Goal: Task Accomplishment & Management: Manage account settings

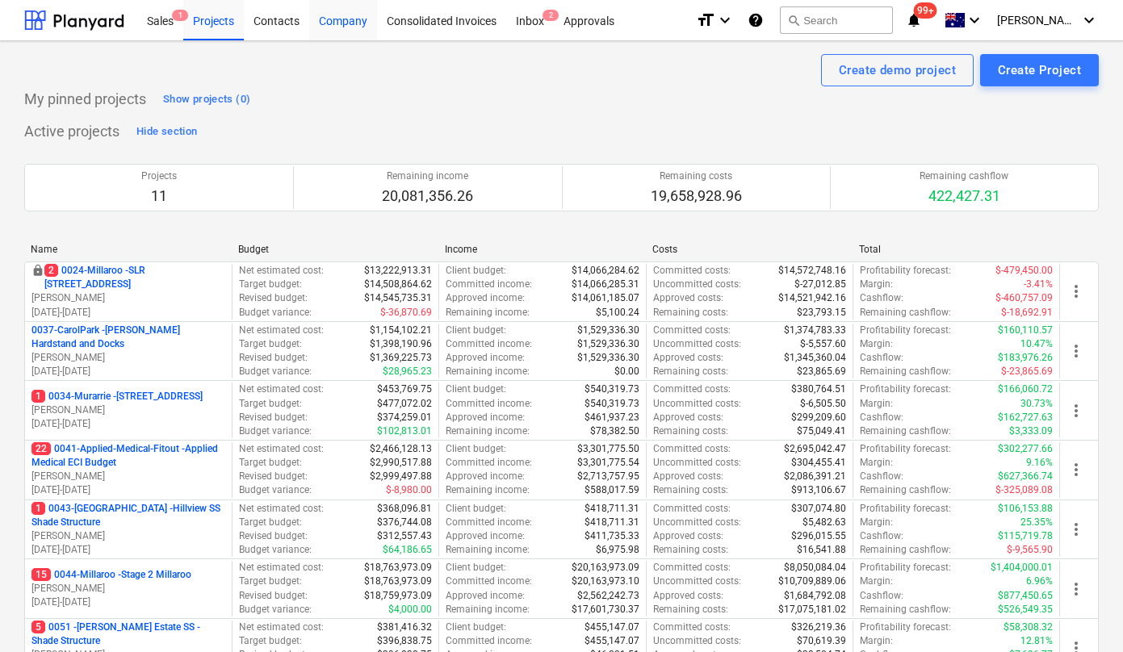
click at [341, 19] on div "Company" at bounding box center [343, 19] width 68 height 41
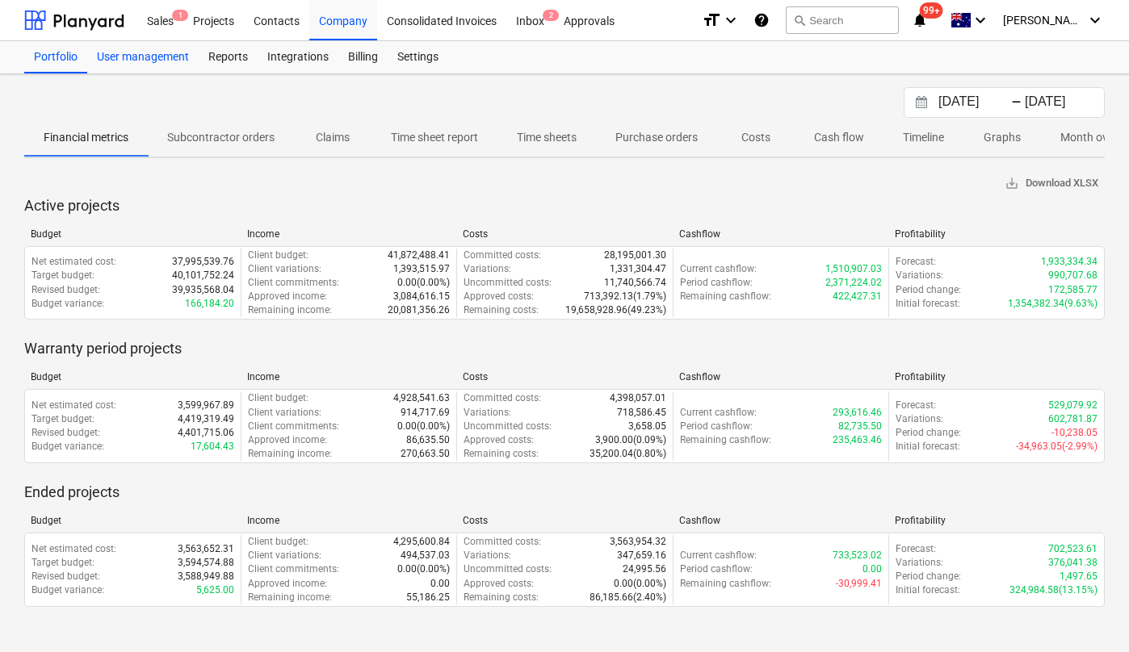
click at [138, 59] on div "User management" at bounding box center [142, 57] width 111 height 32
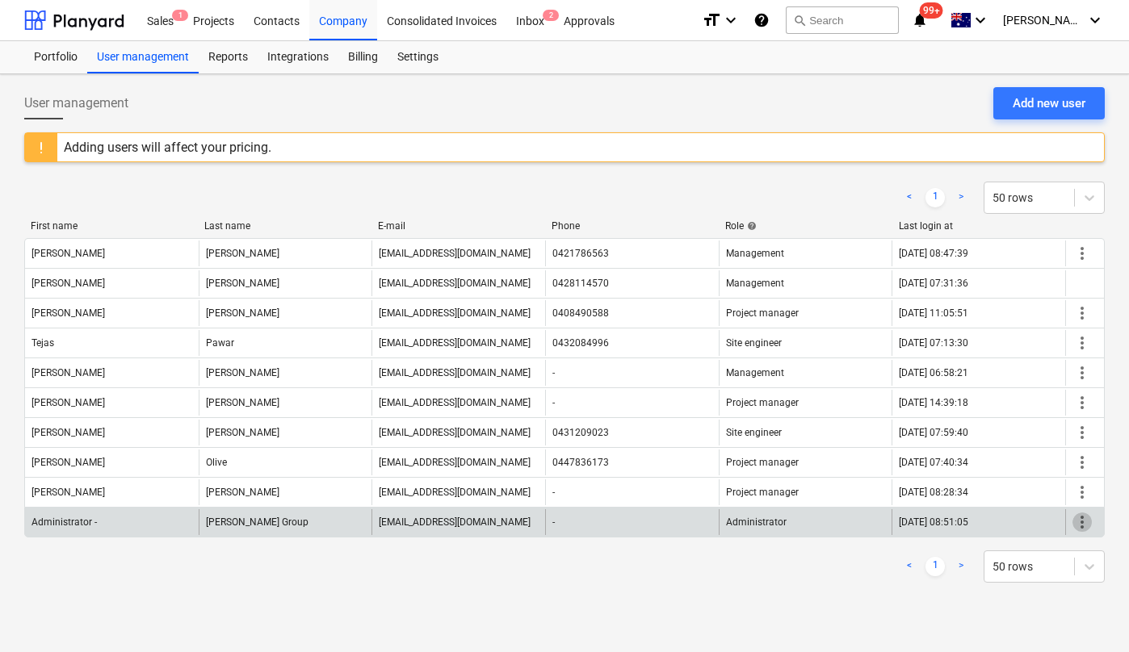
click at [1079, 521] on span "more_vert" at bounding box center [1081, 522] width 19 height 19
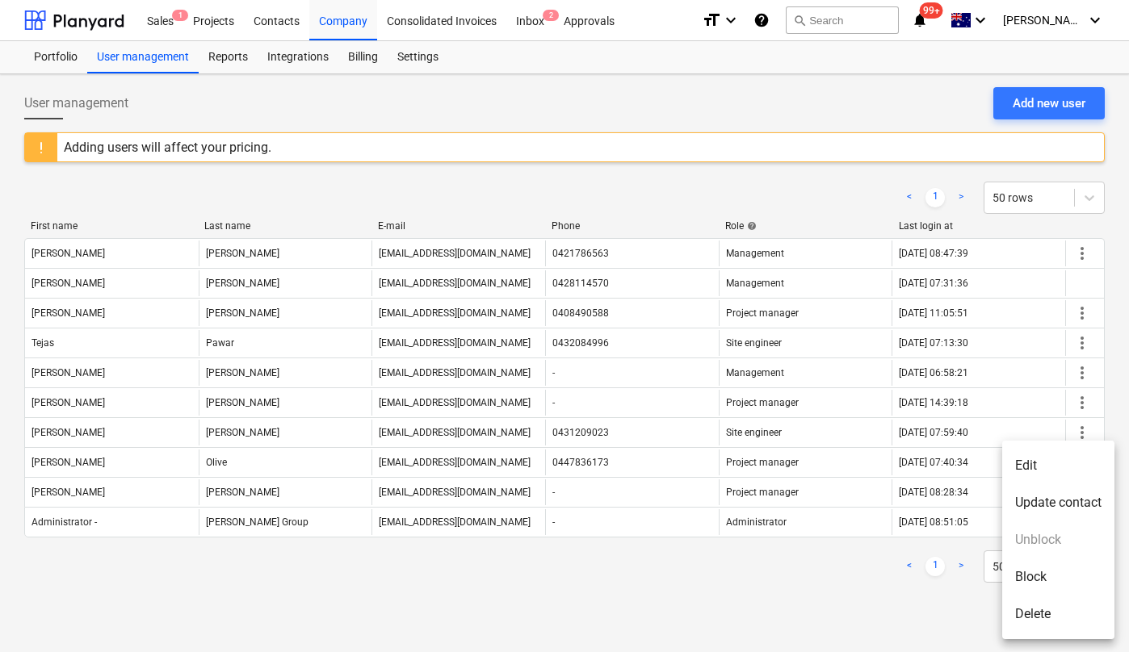
click at [829, 602] on div at bounding box center [564, 326] width 1129 height 652
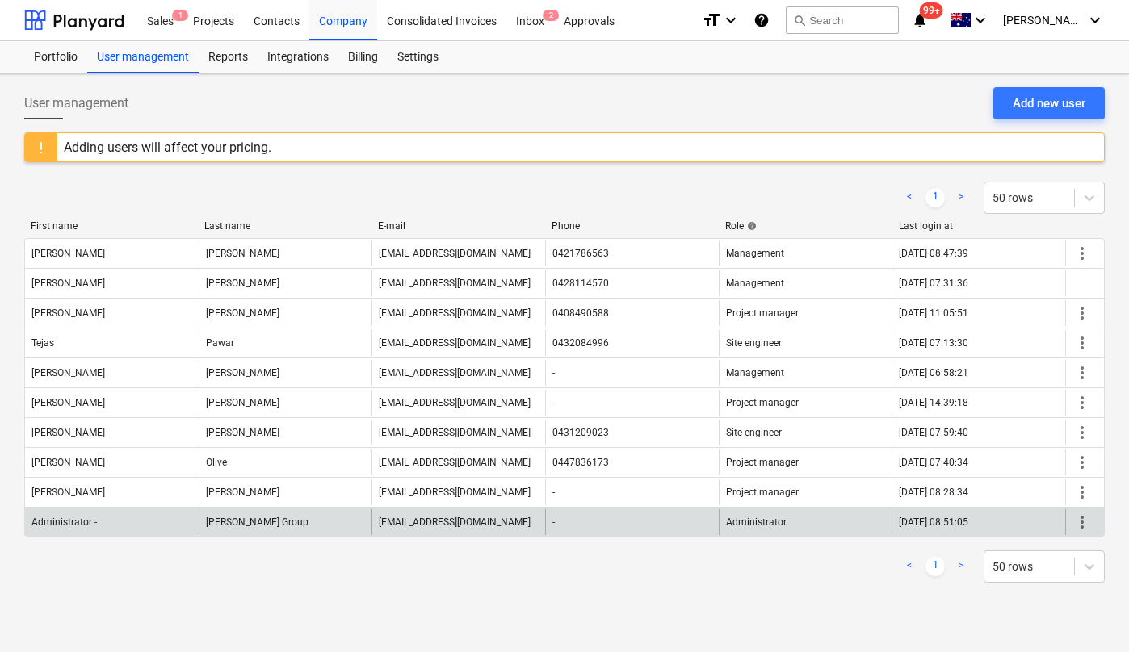
click at [1083, 525] on span "more_vert" at bounding box center [1081, 522] width 19 height 19
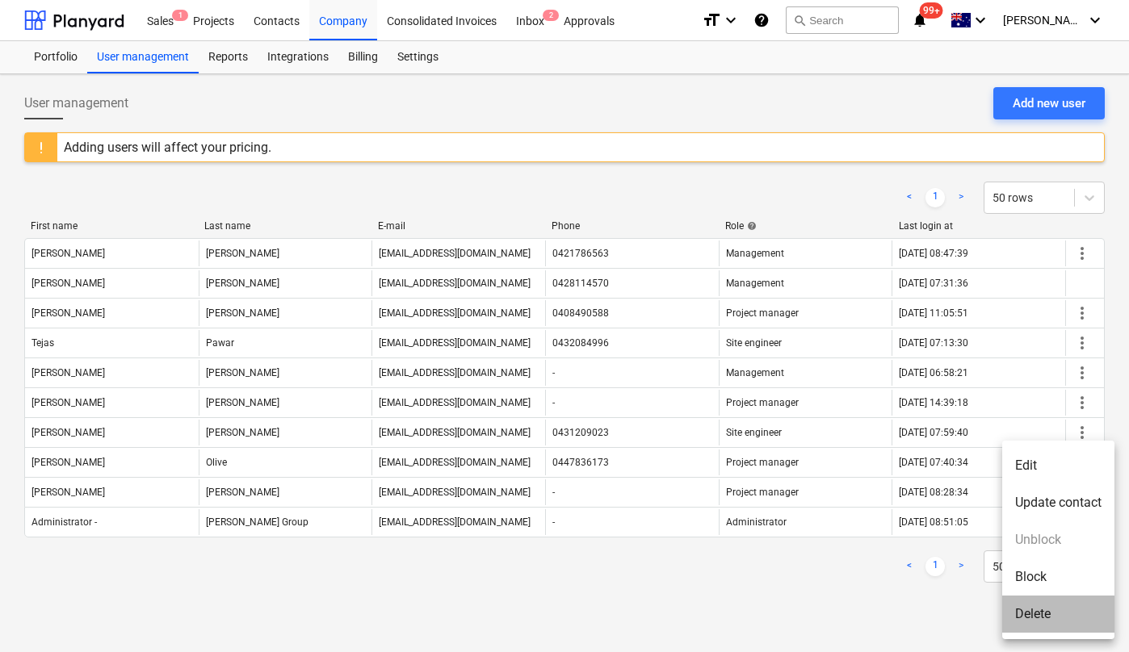
click at [1029, 616] on li "Delete" at bounding box center [1058, 614] width 112 height 37
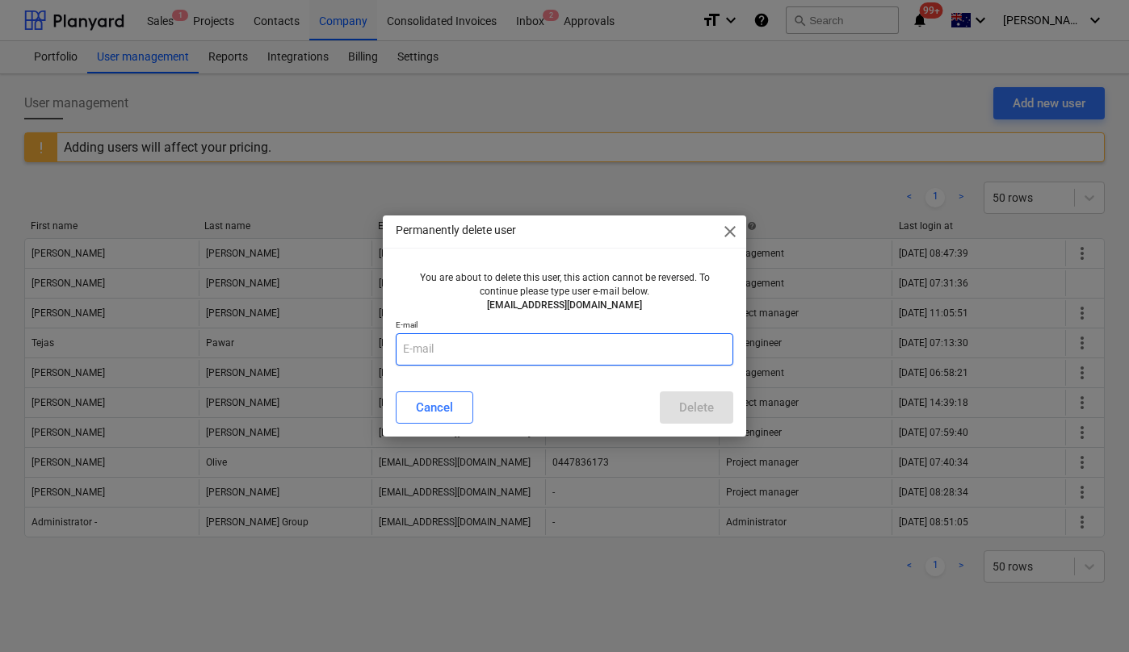
click at [456, 350] on input "text" at bounding box center [564, 349] width 337 height 32
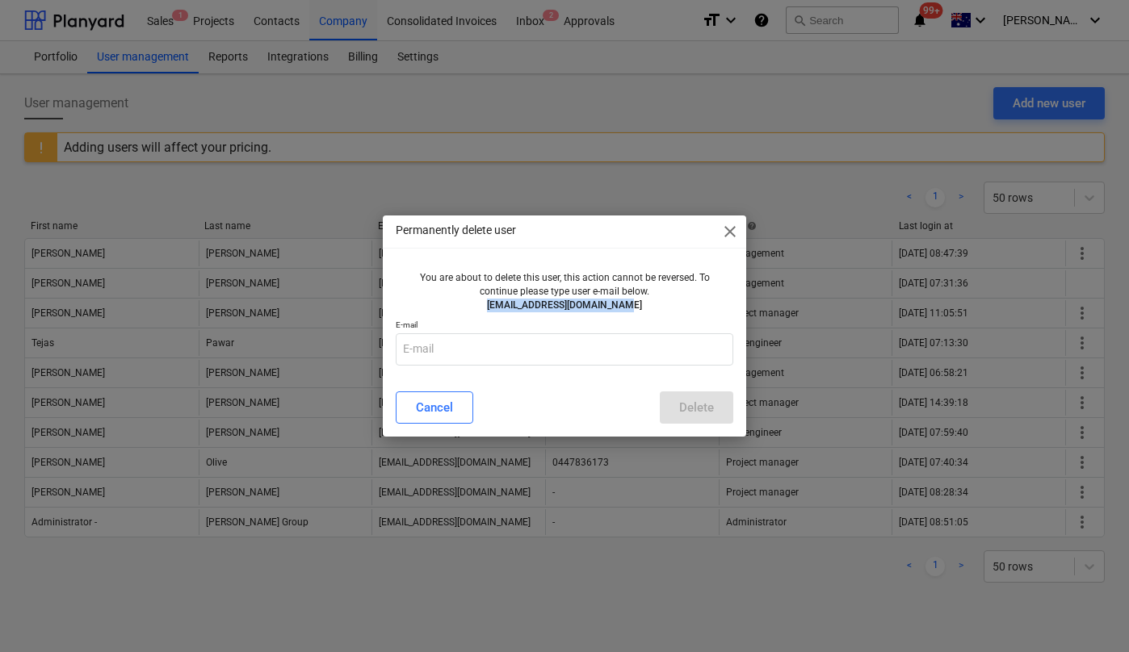
drag, startPoint x: 637, startPoint y: 306, endPoint x: 495, endPoint y: 308, distance: 142.1
click at [495, 308] on p "[EMAIL_ADDRESS][DOMAIN_NAME]" at bounding box center [564, 306] width 325 height 14
copy p "[EMAIL_ADDRESS][DOMAIN_NAME]"
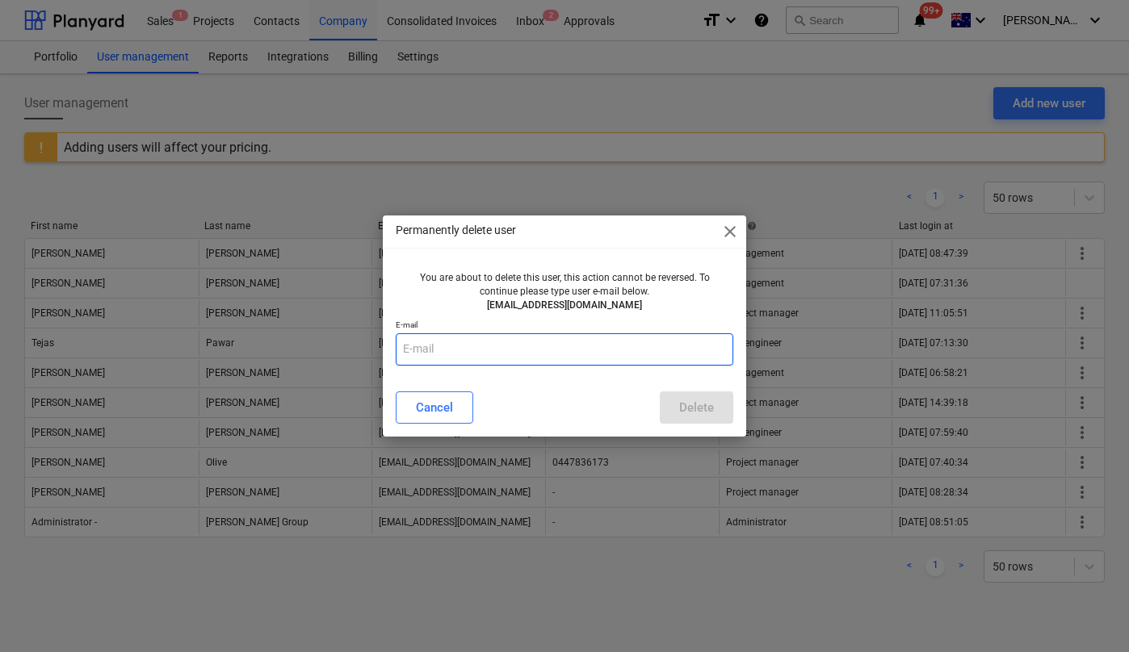
click at [504, 351] on input "text" at bounding box center [564, 349] width 337 height 32
paste input "[EMAIL_ADDRESS][DOMAIN_NAME]"
type input "[EMAIL_ADDRESS][DOMAIN_NAME]"
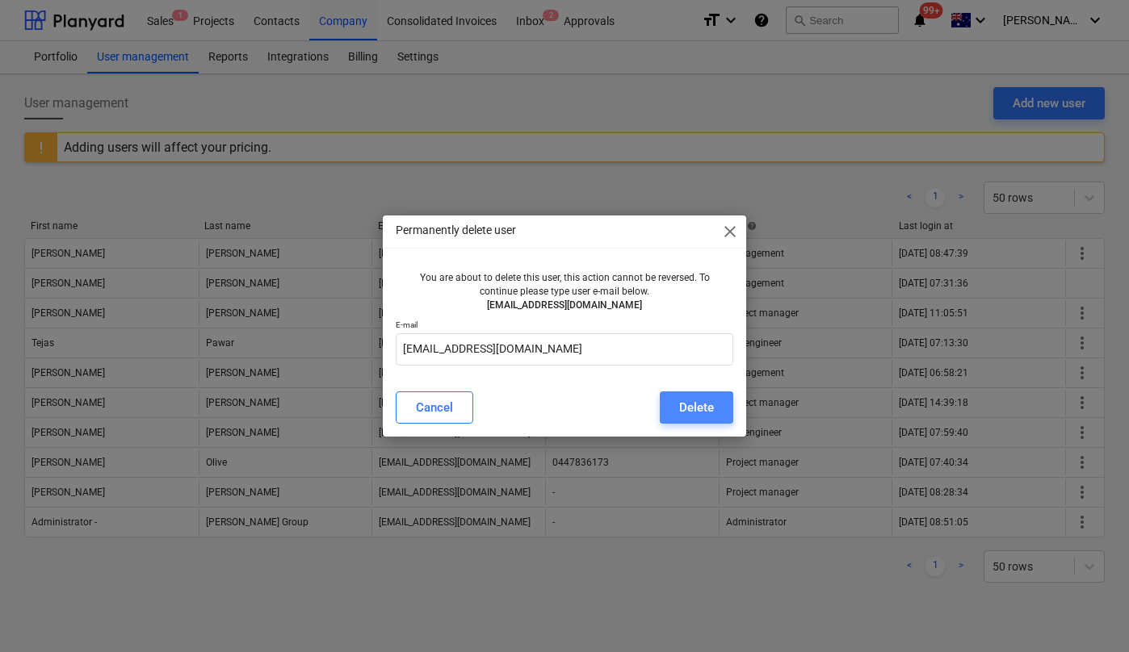
click at [709, 410] on div "Delete" at bounding box center [696, 407] width 35 height 21
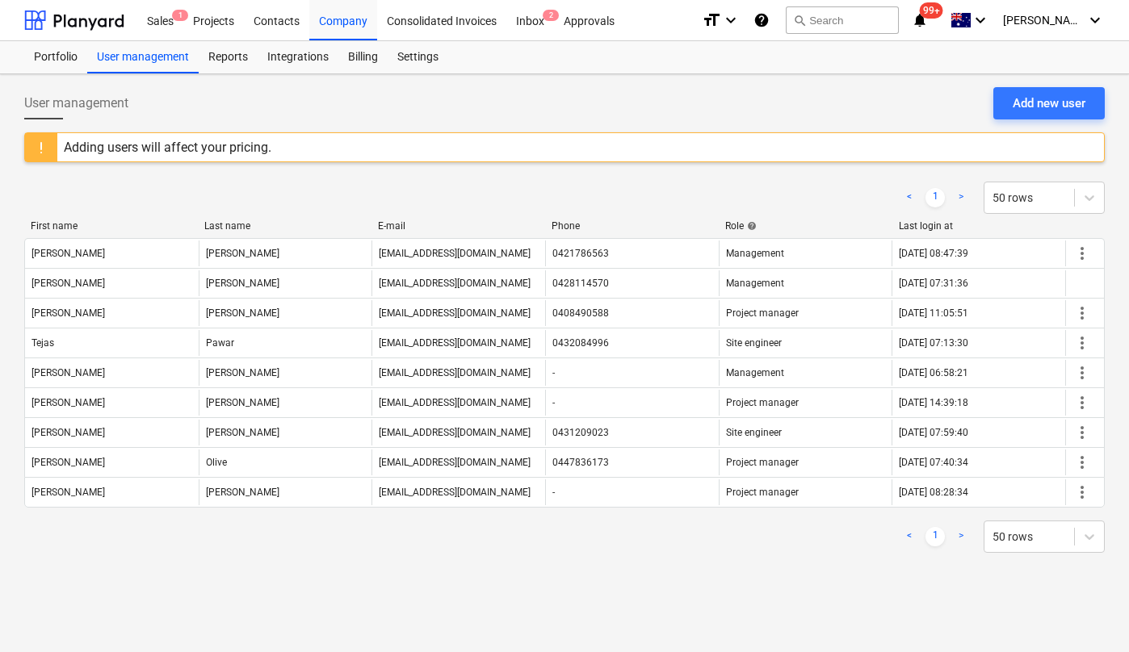
click at [454, 622] on div "User management Add new user Adding users will affect your pricing. < 1 > 50 ro…" at bounding box center [564, 363] width 1129 height 578
click at [81, 19] on div at bounding box center [74, 20] width 100 height 40
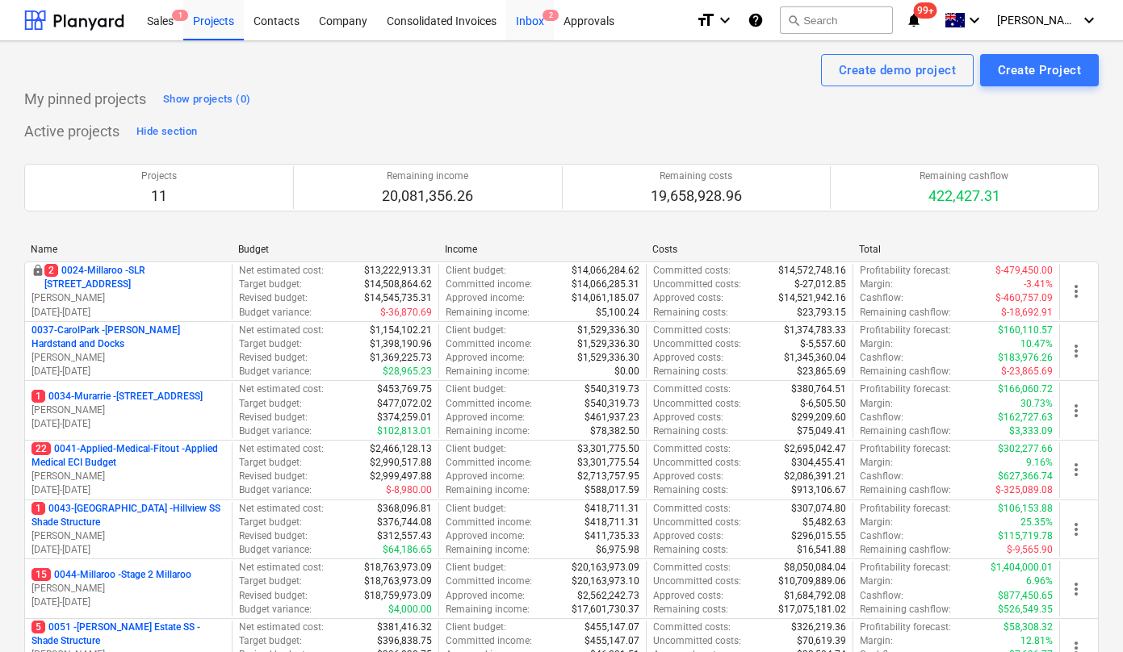
click at [534, 23] on div "Inbox 2" at bounding box center [530, 19] width 48 height 41
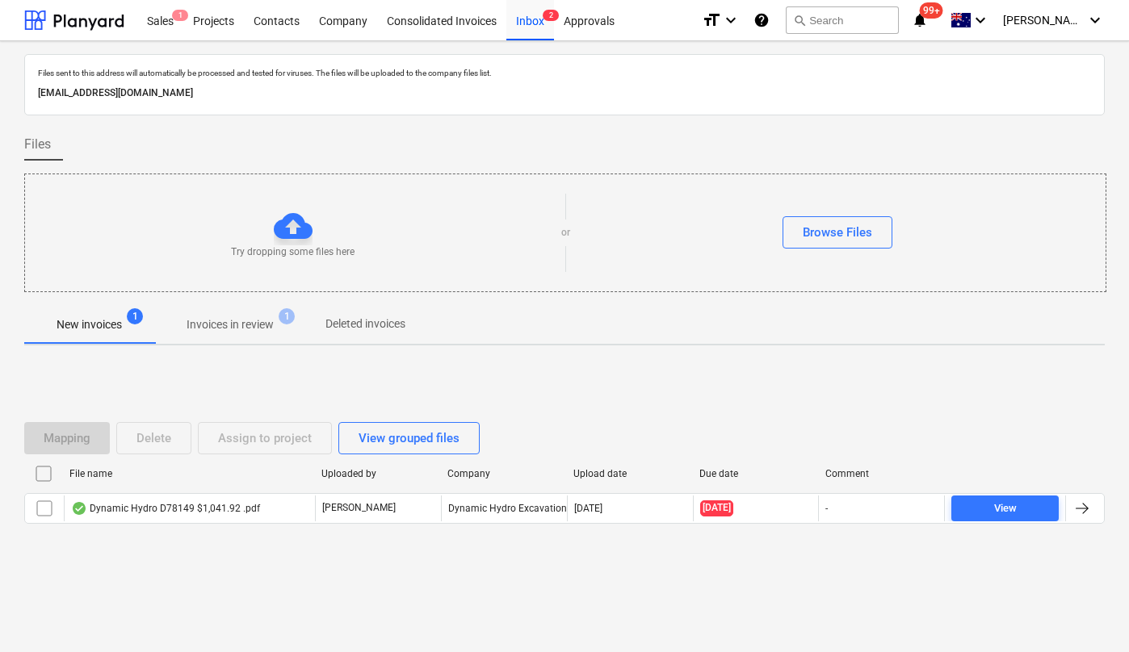
click at [252, 324] on p "Invoices in review" at bounding box center [229, 324] width 87 height 17
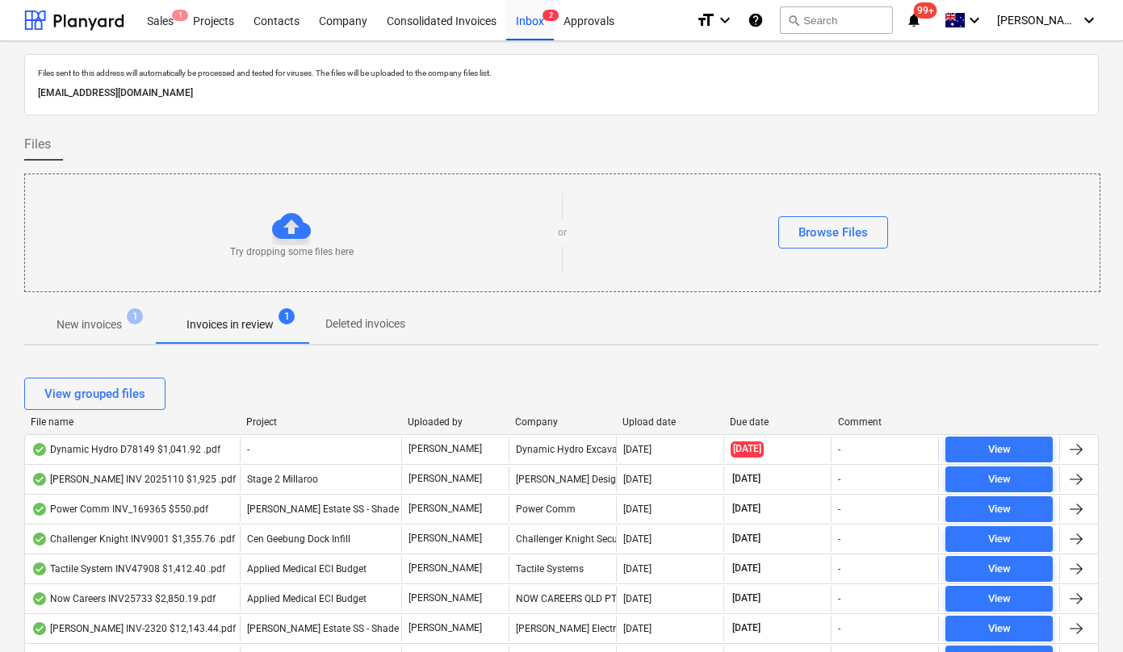
click at [649, 421] on div "Upload date" at bounding box center [669, 422] width 94 height 11
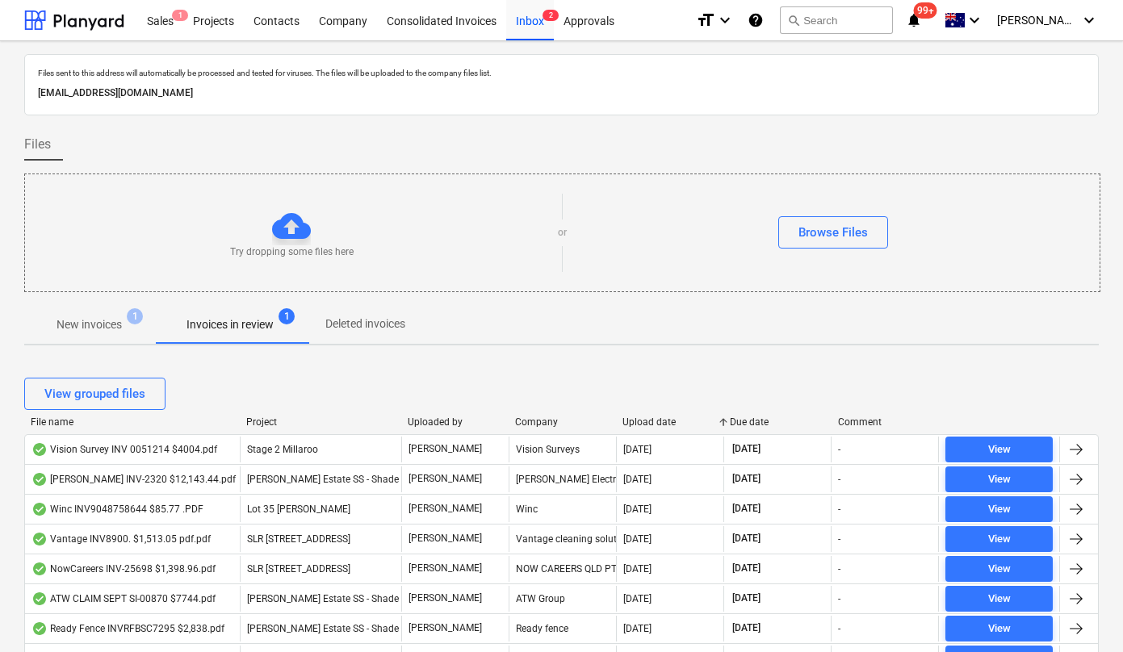
click at [648, 420] on div "Upload date" at bounding box center [669, 422] width 94 height 11
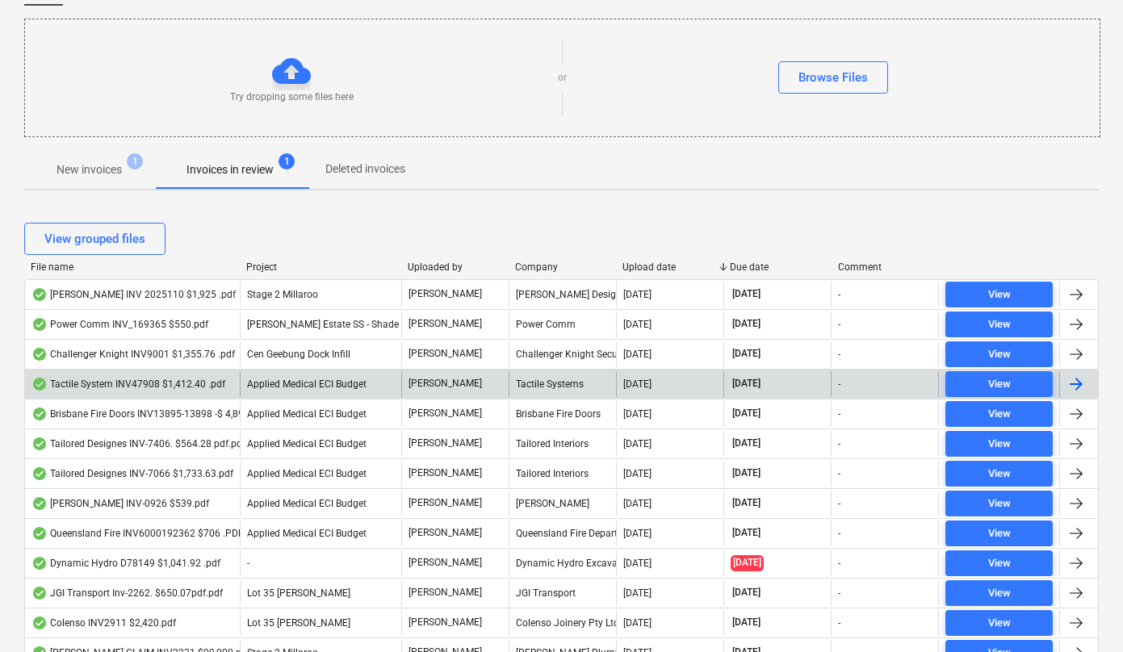
scroll to position [159, 0]
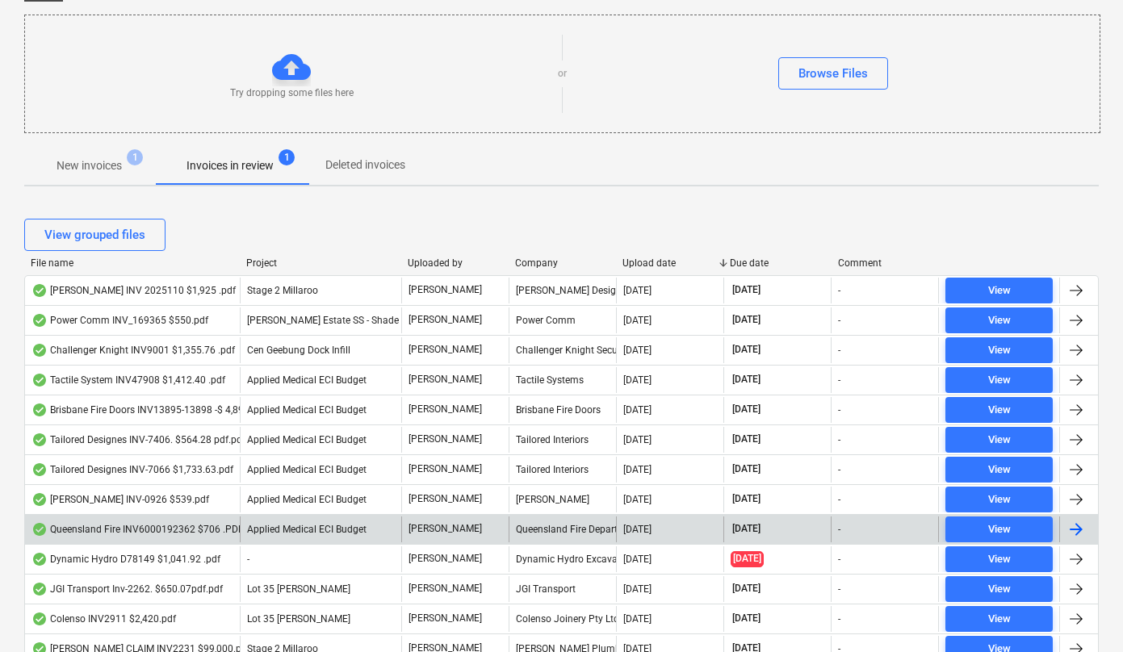
click at [169, 534] on div "Queensland Fire INV6000192362 $706 .PDF" at bounding box center [137, 529] width 212 height 13
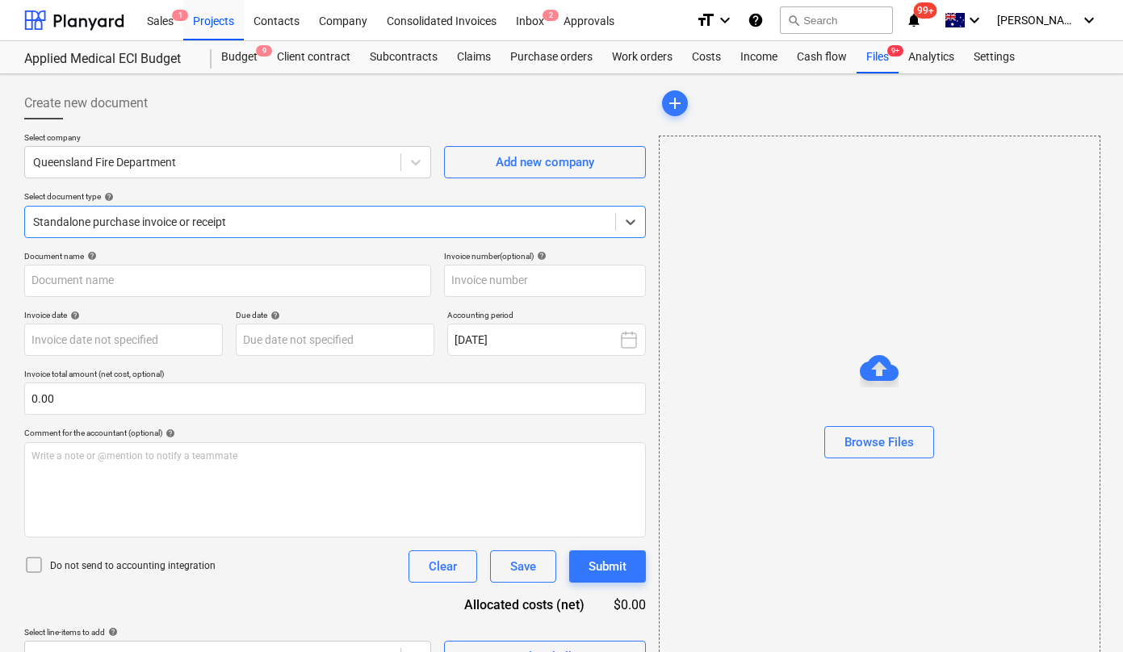
type input "6000192362"
type input "29 Sep 2025"
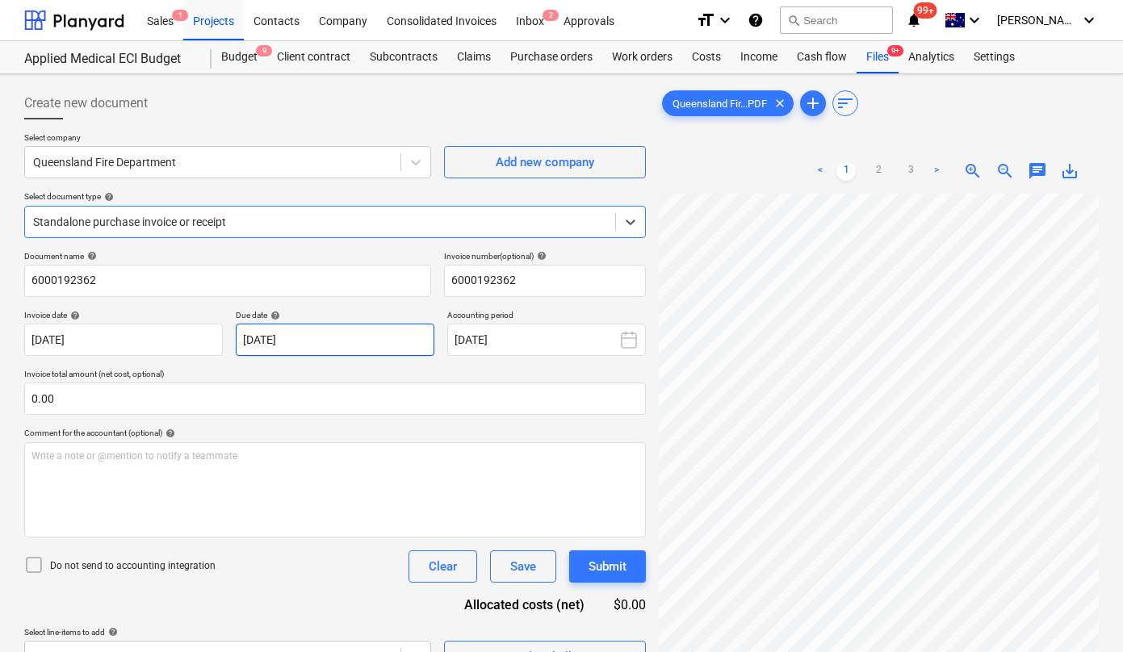
click at [299, 345] on body "Sales 1 Projects Contacts Company Consolidated Invoices Inbox 2 Approvals forma…" at bounding box center [561, 326] width 1123 height 652
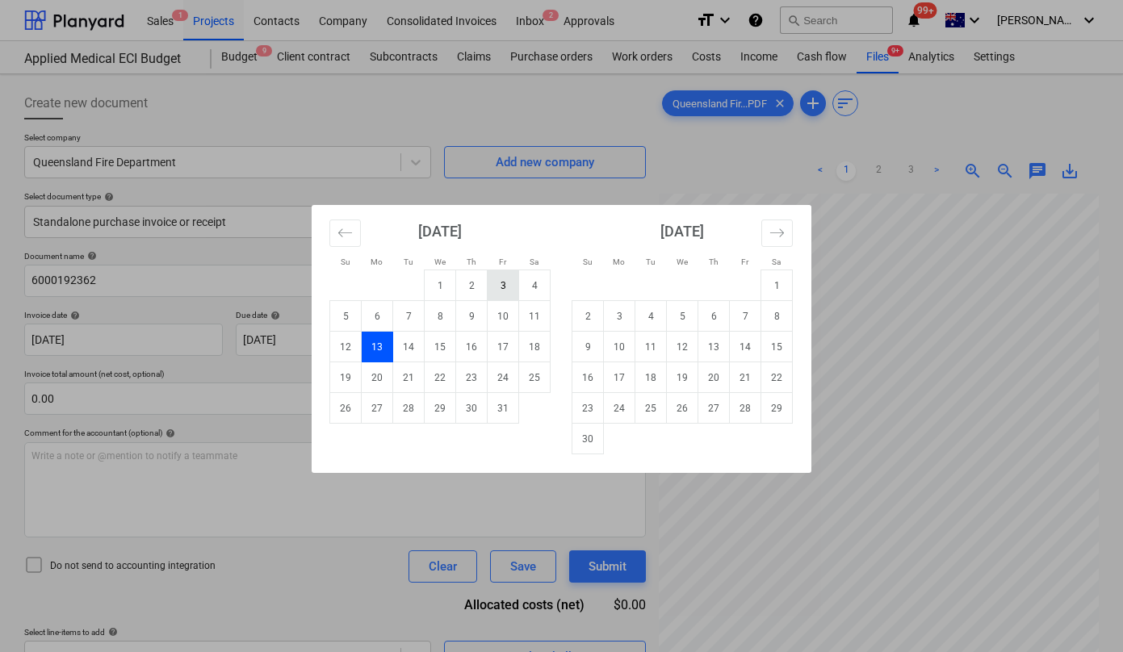
click at [499, 286] on td "3" at bounding box center [503, 285] width 31 height 31
type input "03 Oct 2025"
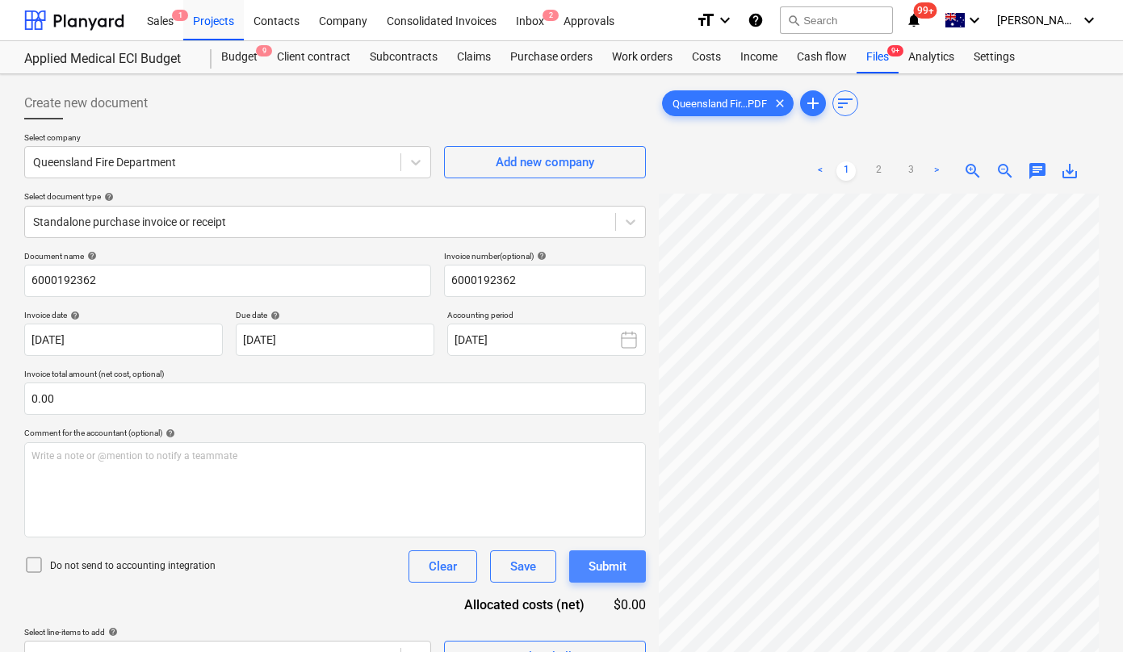
click at [612, 566] on div "Submit" at bounding box center [608, 566] width 38 height 21
click at [527, 575] on div "Save" at bounding box center [523, 566] width 26 height 21
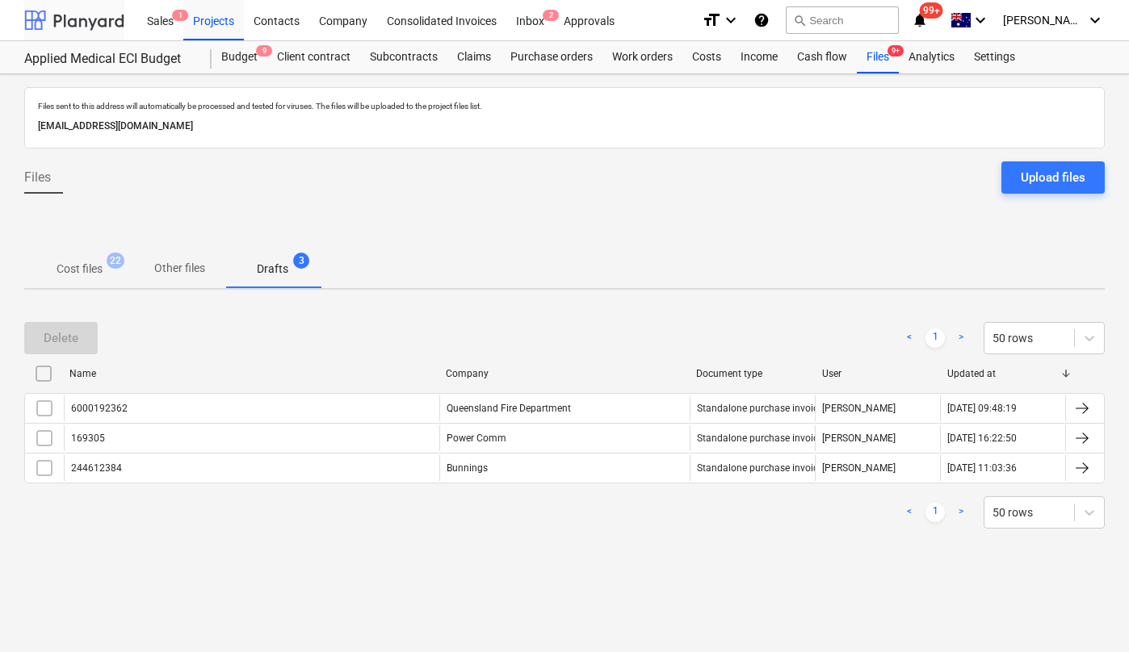
click at [65, 18] on div at bounding box center [74, 20] width 100 height 40
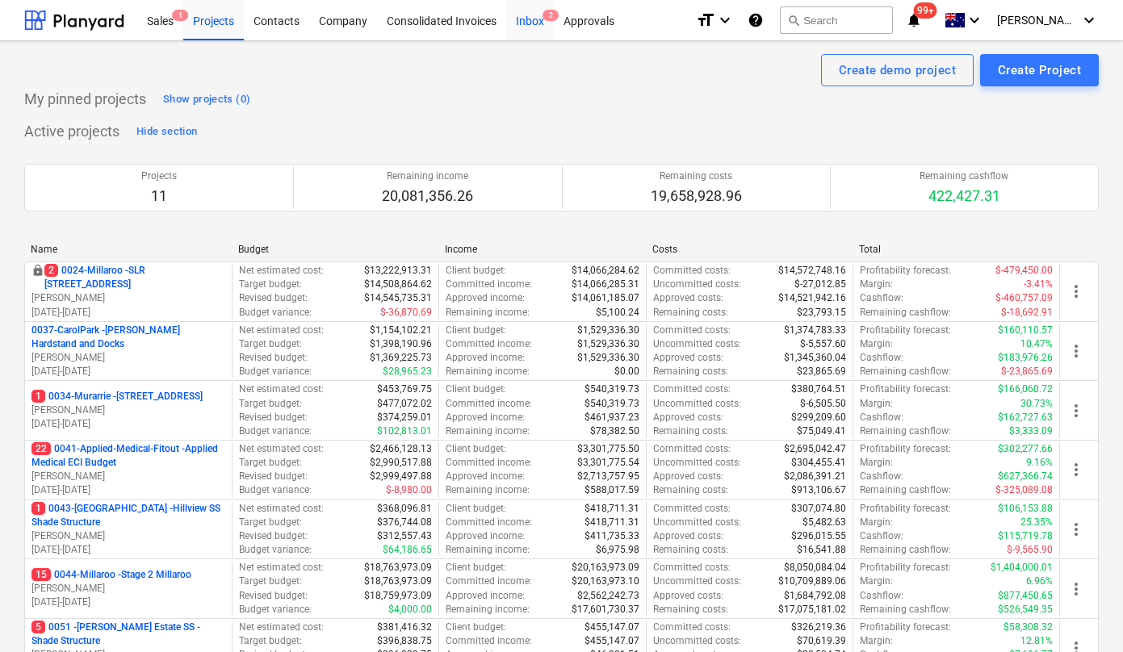
click at [537, 26] on div "Inbox 2" at bounding box center [530, 19] width 48 height 41
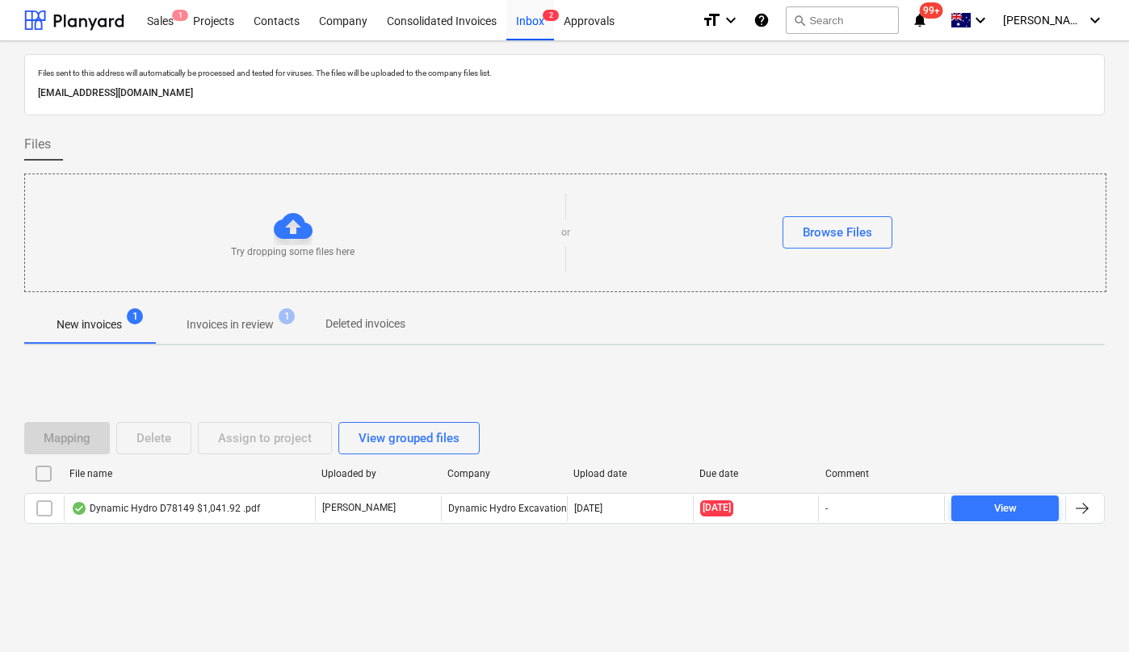
click at [253, 320] on p "Invoices in review" at bounding box center [229, 324] width 87 height 17
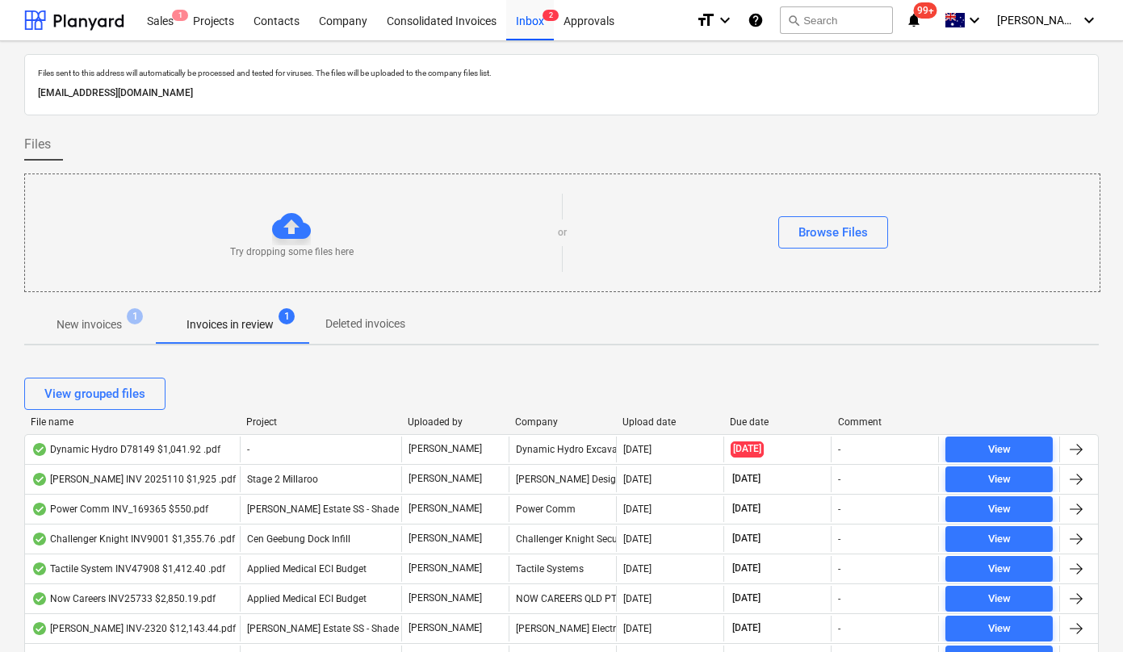
click at [636, 425] on div "Upload date" at bounding box center [669, 422] width 94 height 11
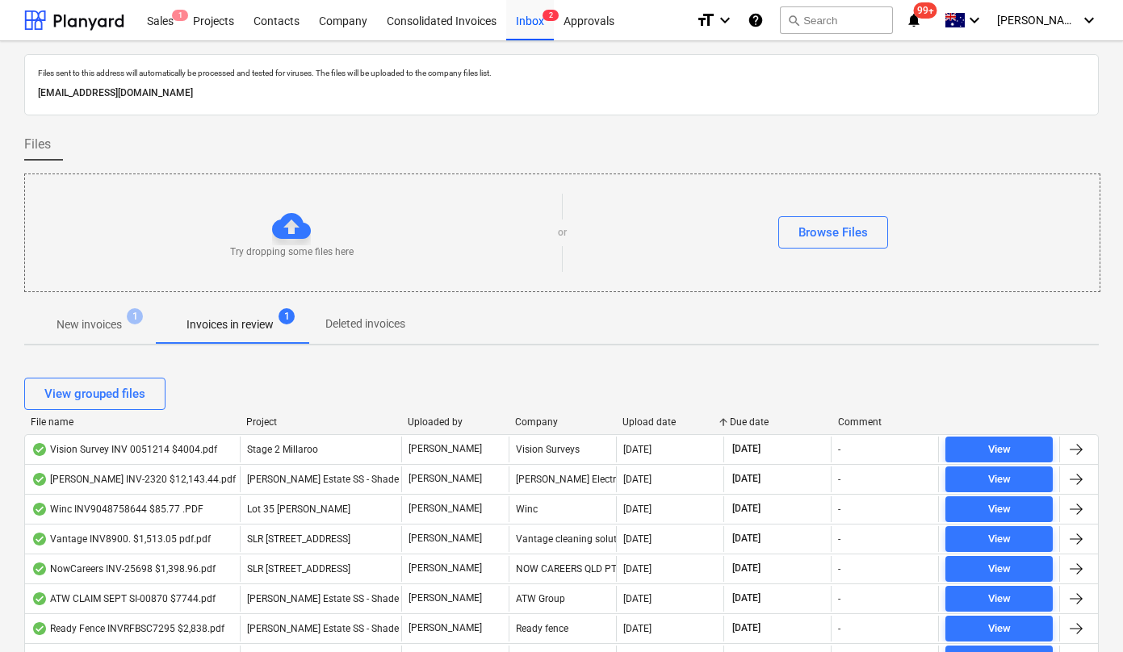
click at [636, 425] on div "Upload date" at bounding box center [669, 422] width 94 height 11
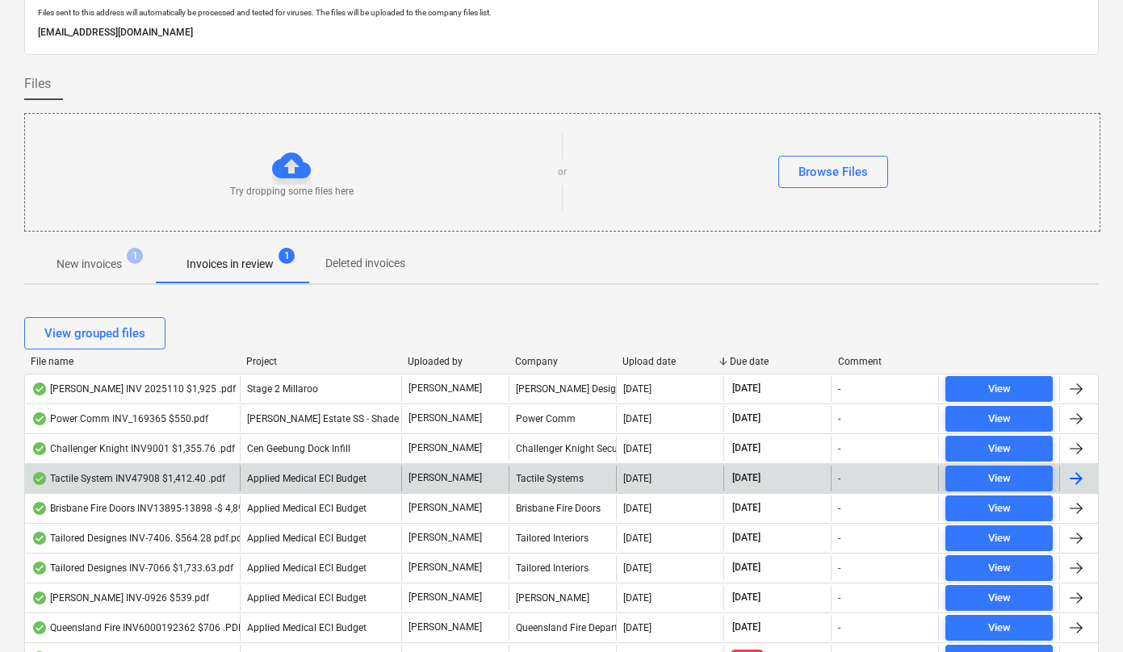
scroll to position [69, 0]
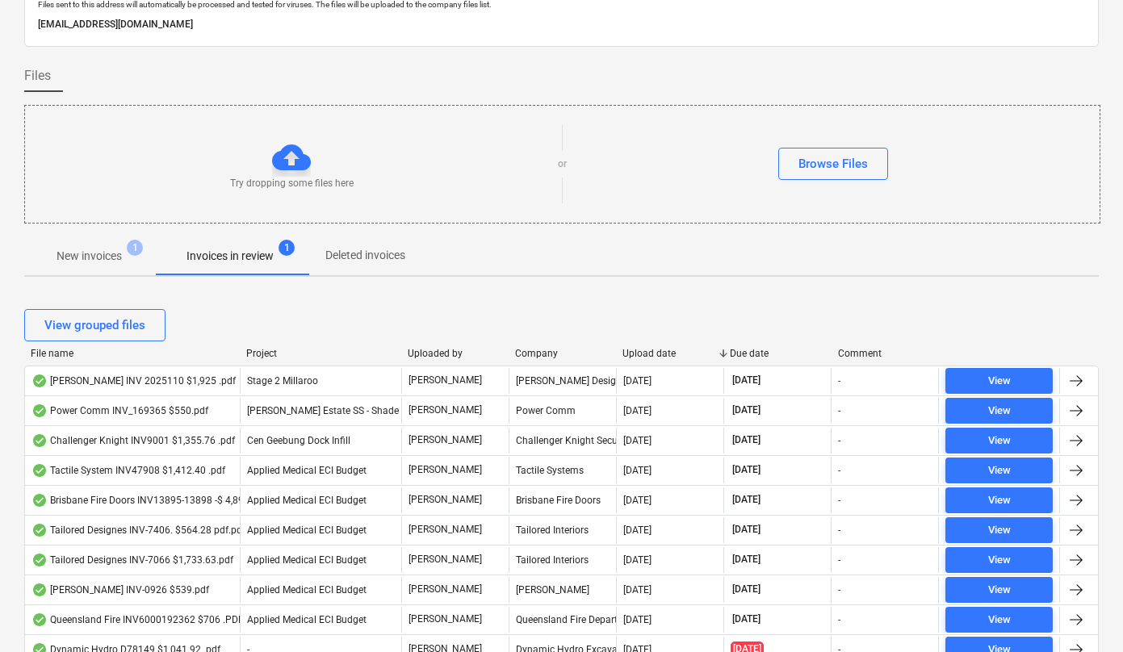
click at [739, 350] on div "Due date" at bounding box center [777, 353] width 94 height 11
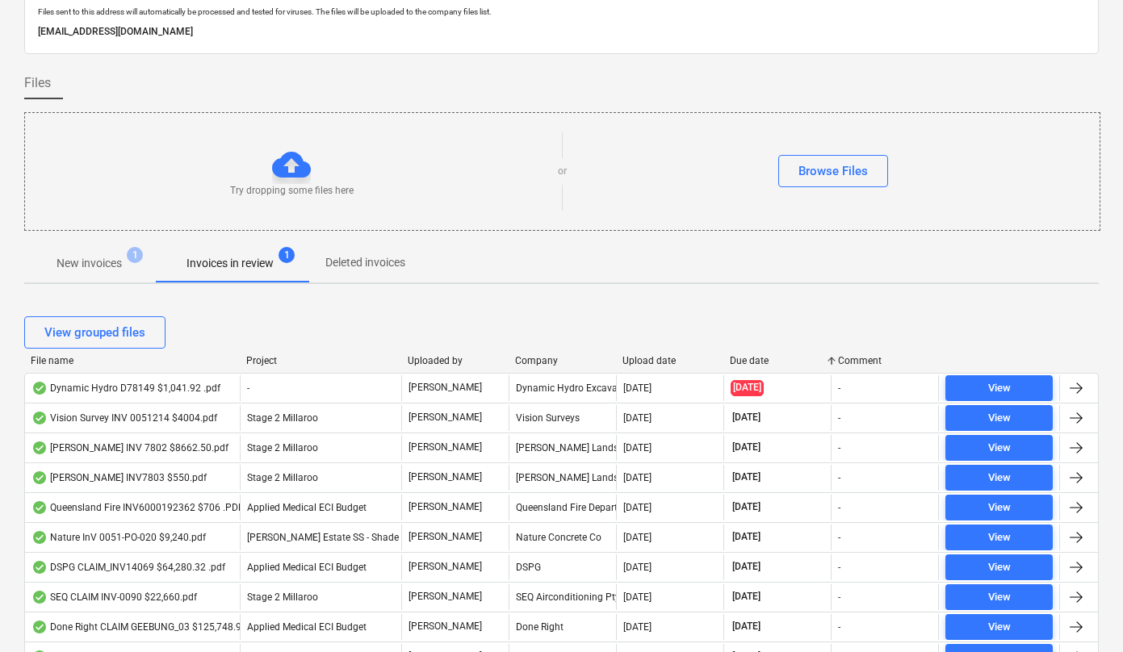
scroll to position [0, 0]
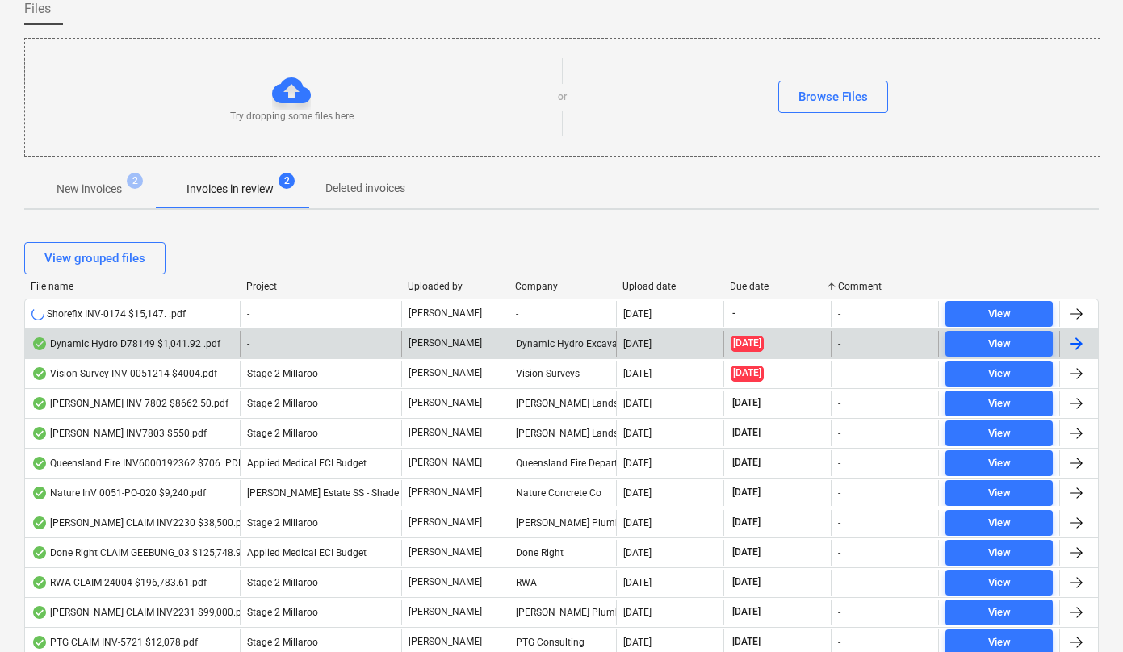
scroll to position [137, 0]
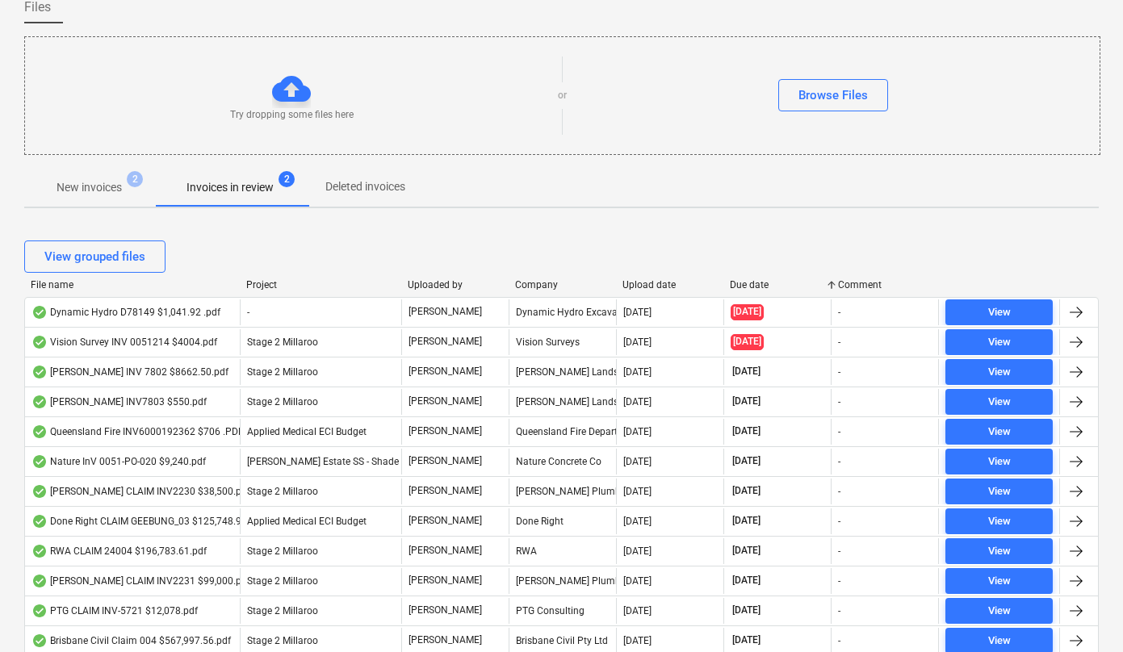
click at [59, 286] on div "File name" at bounding box center [132, 284] width 203 height 11
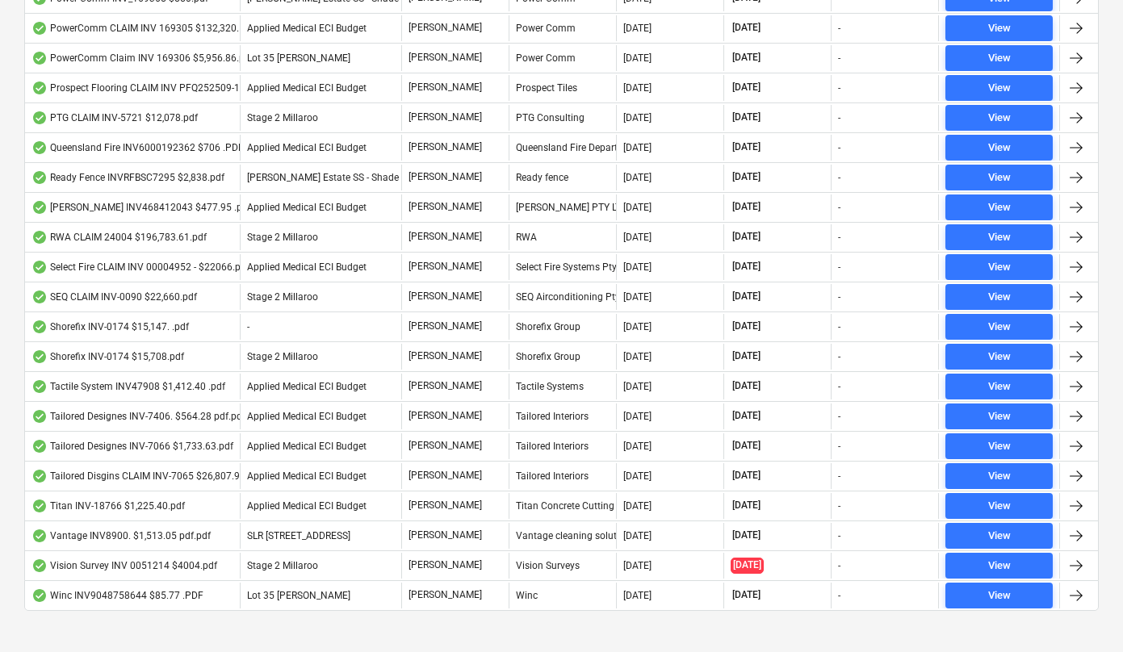
scroll to position [1439, 0]
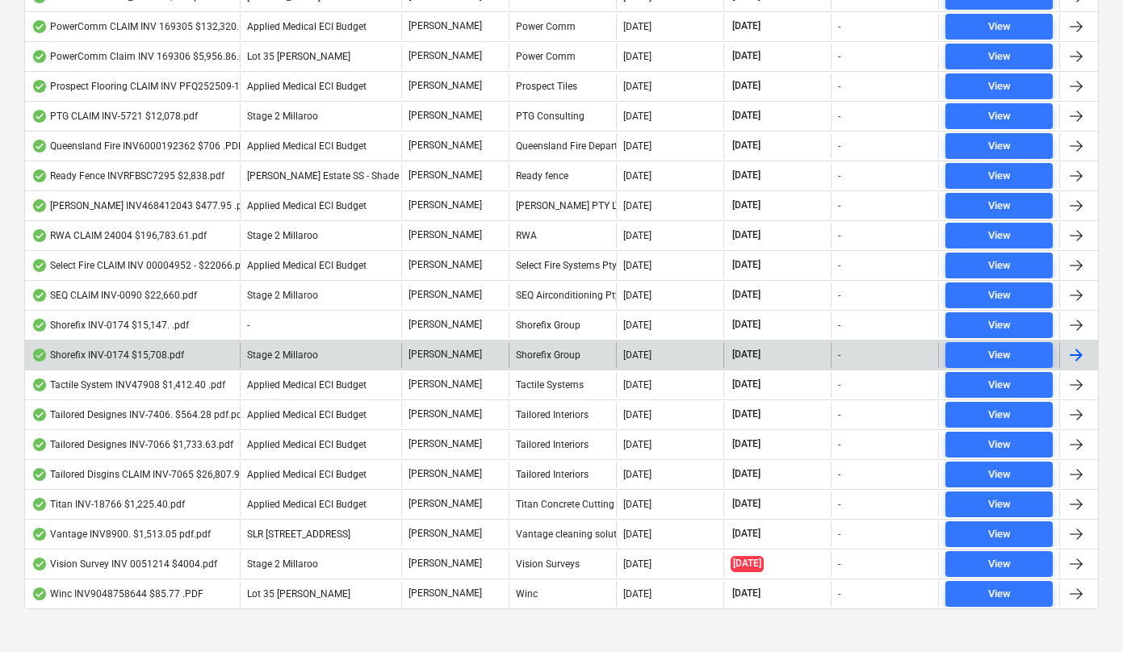
click at [132, 356] on div "Shorefix INV-0174 $15,708.pdf" at bounding box center [107, 355] width 153 height 13
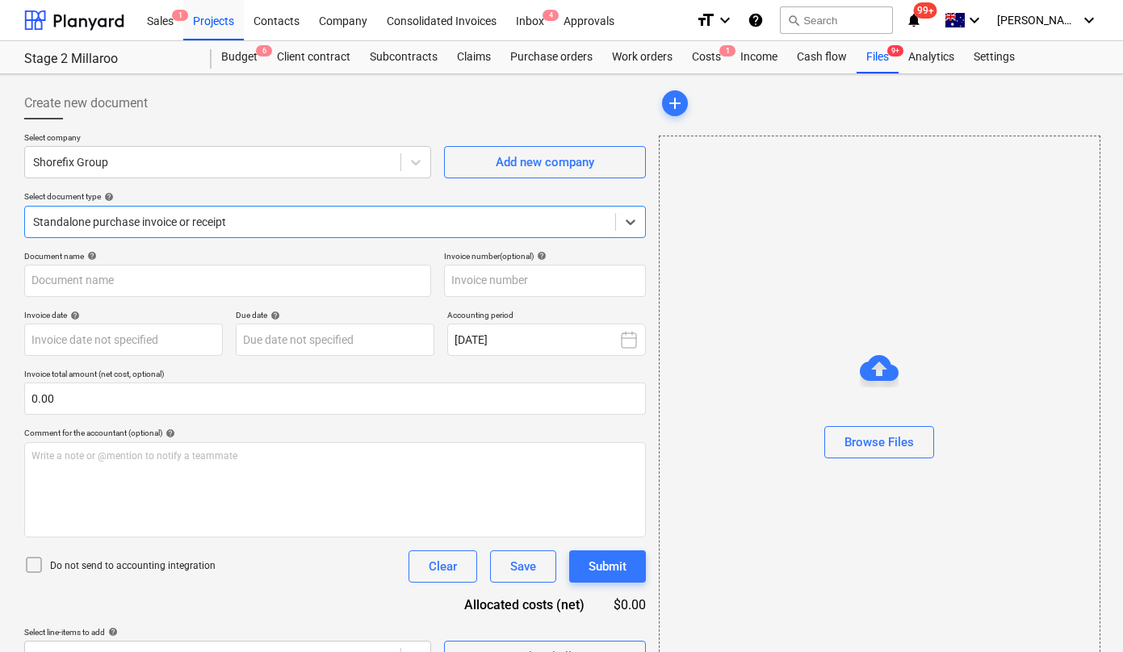
type input "INV-0174"
type input "25 Sep 2025"
type input "25 Oct 2025"
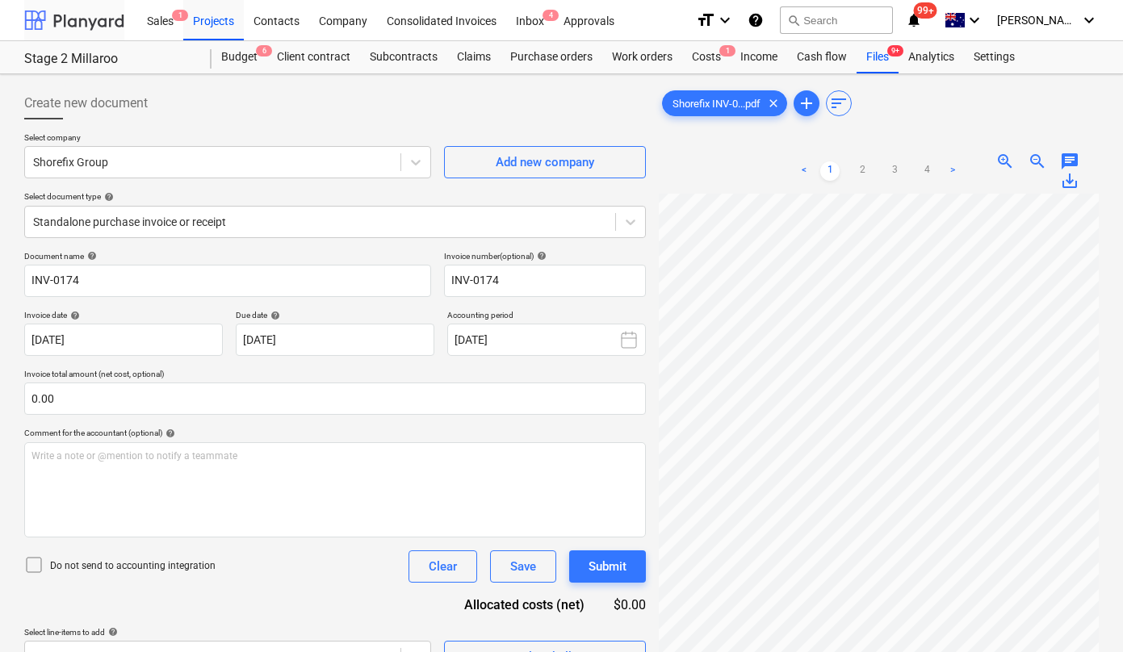
click at [56, 18] on div at bounding box center [74, 20] width 100 height 40
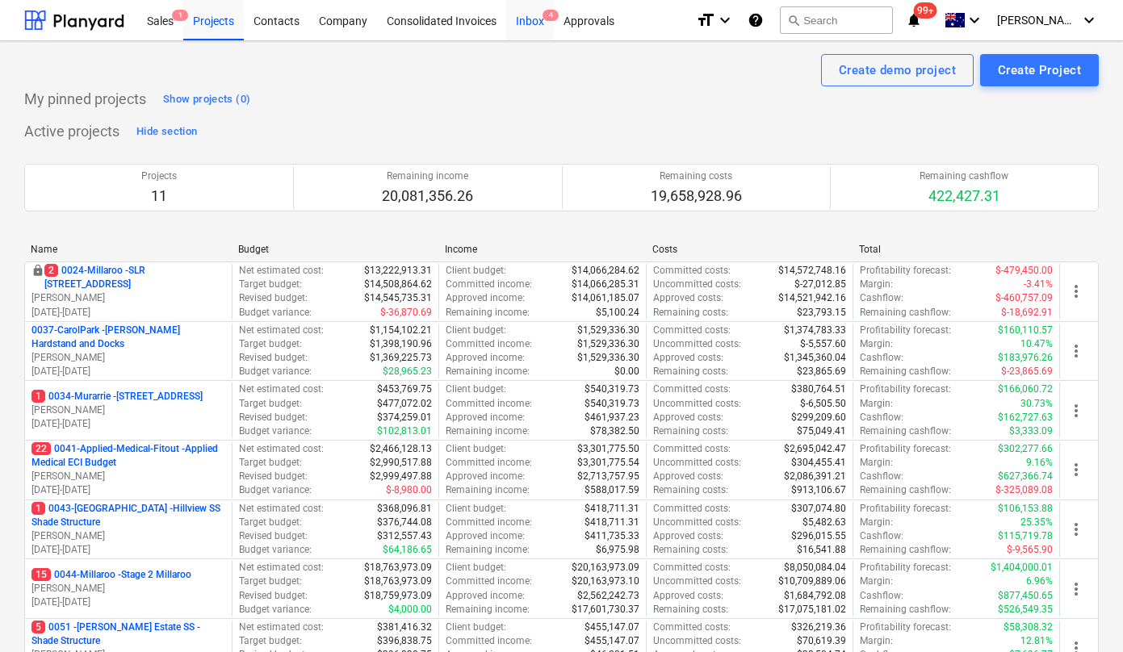
click at [537, 22] on div "Inbox 4" at bounding box center [530, 19] width 48 height 41
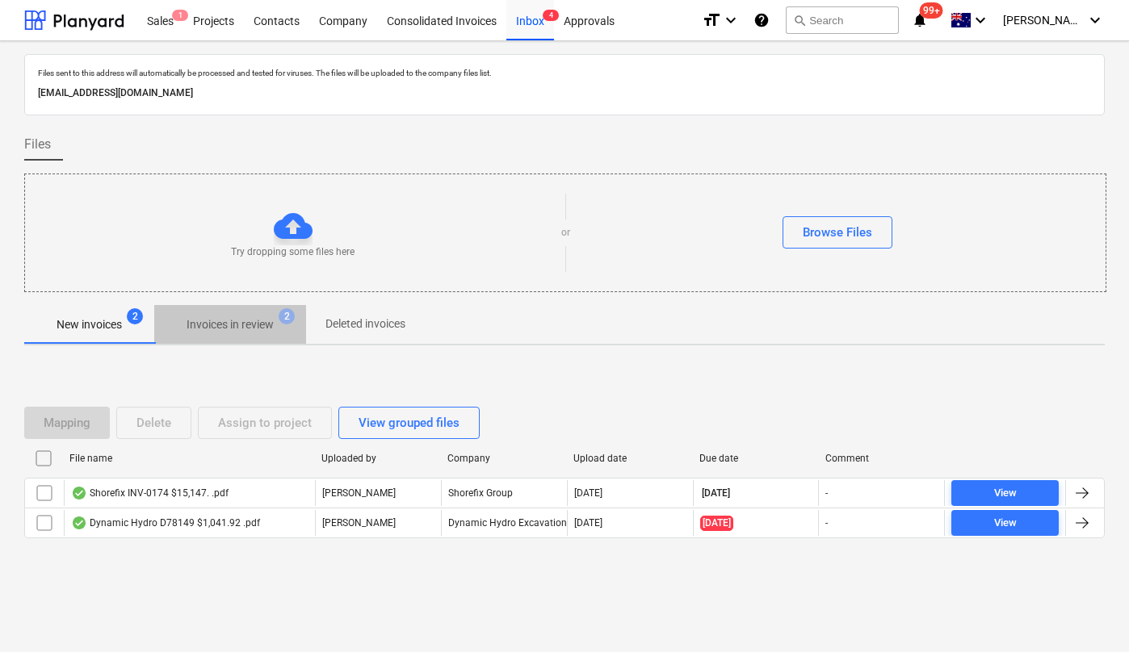
click at [242, 316] on p "Invoices in review" at bounding box center [229, 324] width 87 height 17
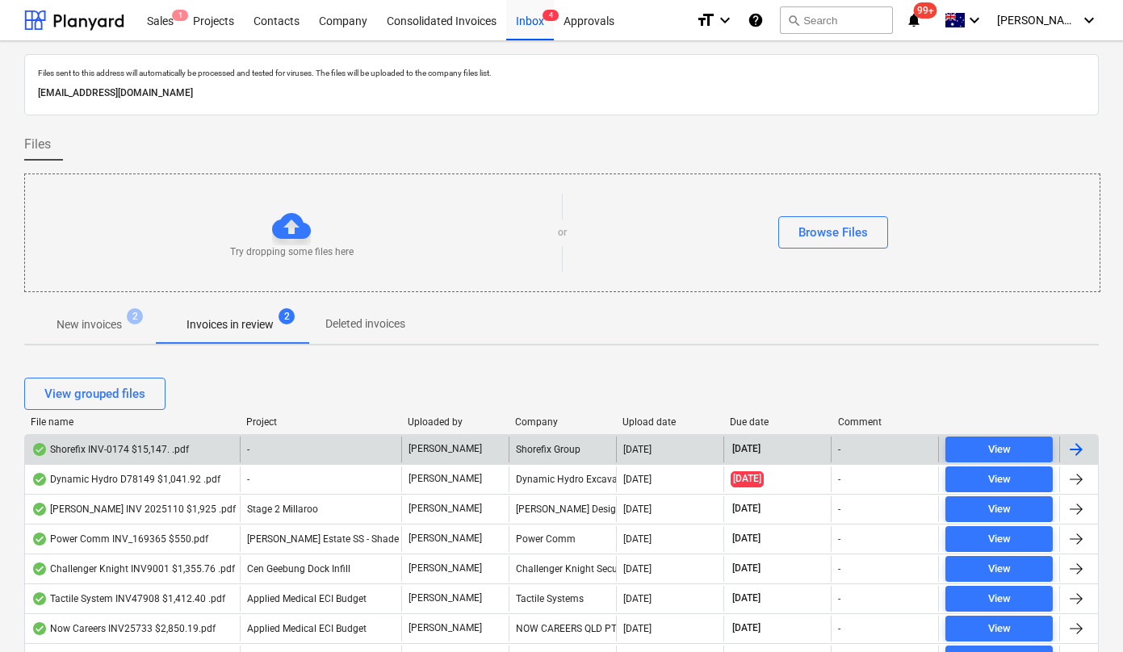
click at [126, 448] on div "Shorefix INV-0174 $15,147. .pdf" at bounding box center [109, 449] width 157 height 13
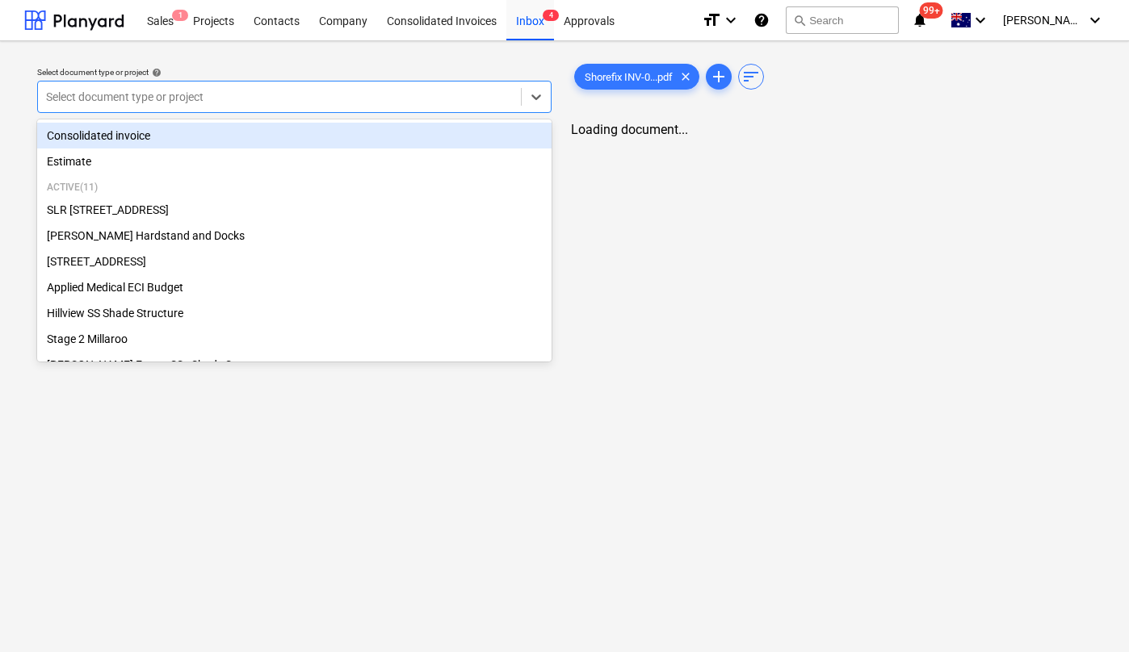
click at [350, 106] on div "Select document type or project" at bounding box center [279, 97] width 483 height 23
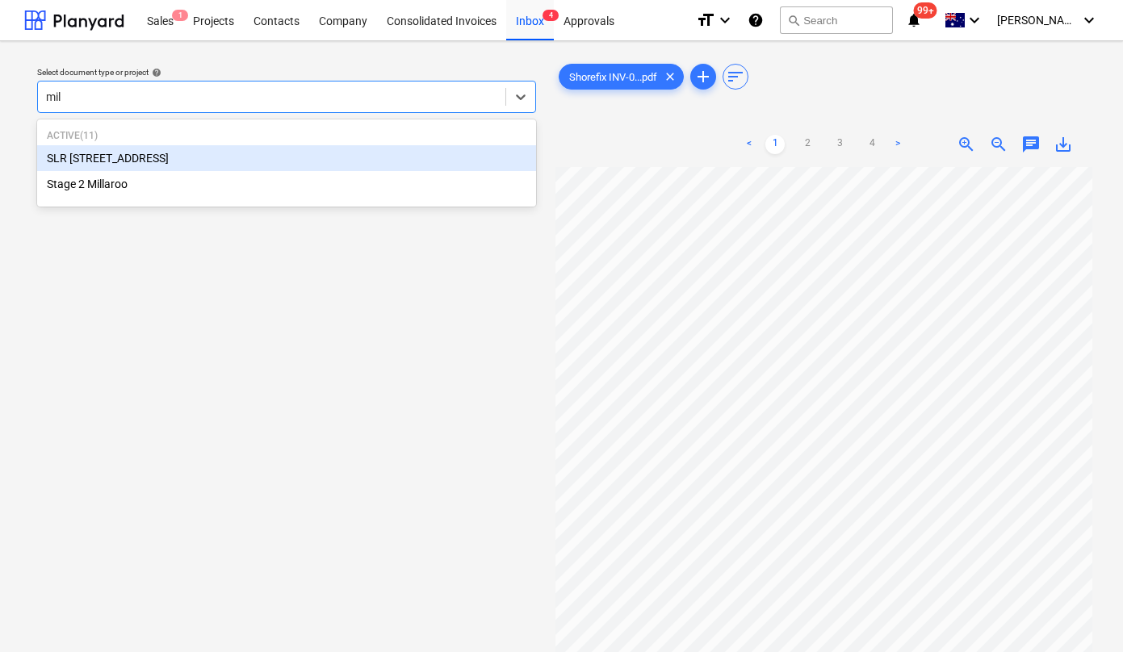
type input "mill"
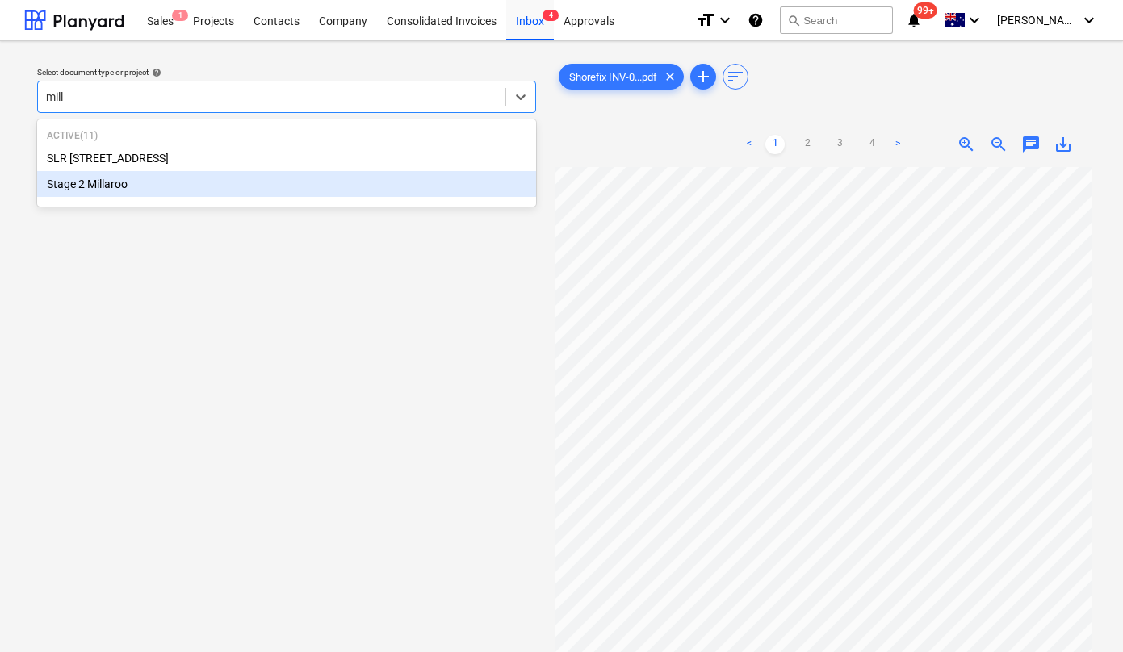
click at [185, 187] on div "Stage 2 Millaroo" at bounding box center [286, 184] width 499 height 26
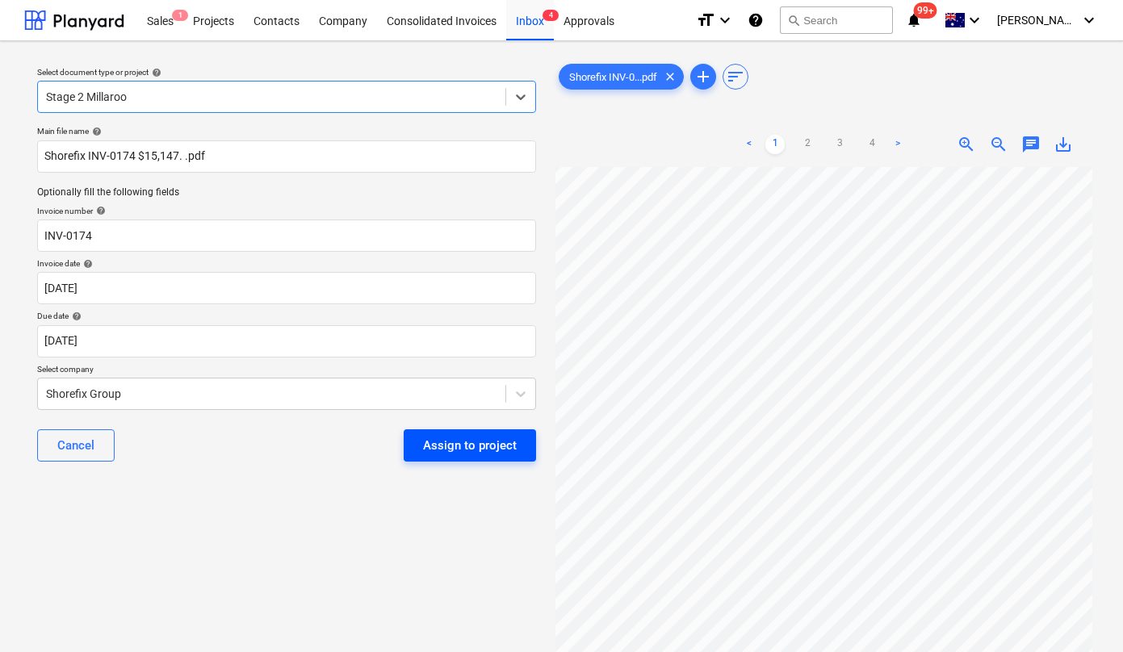
click at [467, 446] on div "Assign to project" at bounding box center [470, 445] width 94 height 21
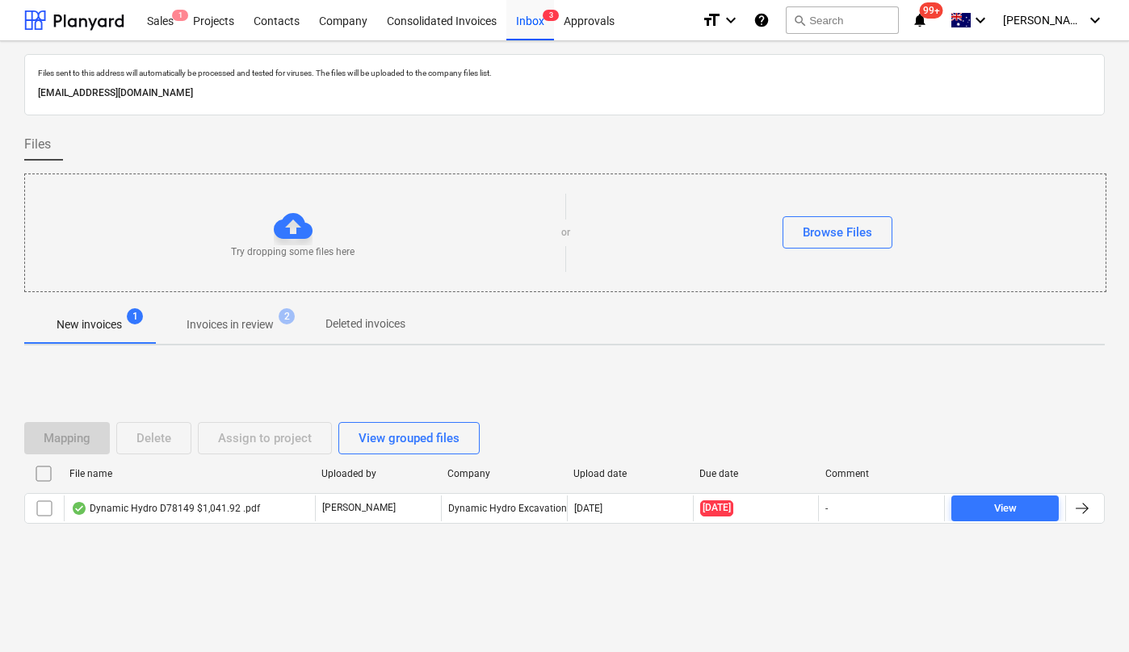
click at [230, 328] on p "Invoices in review" at bounding box center [229, 324] width 87 height 17
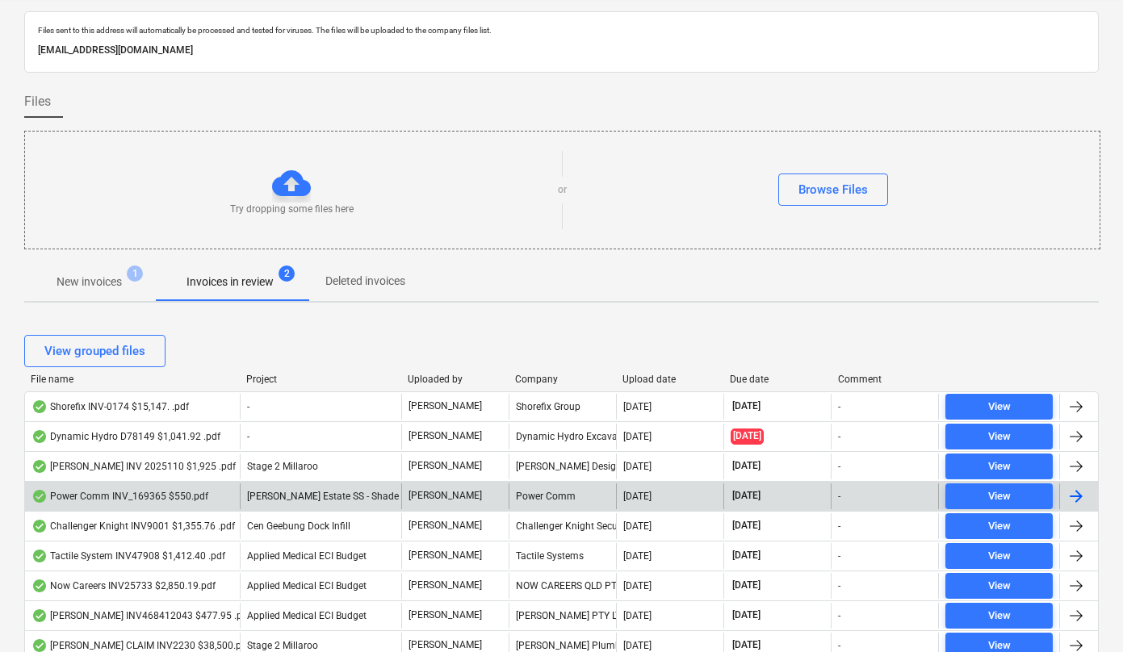
scroll to position [50, 0]
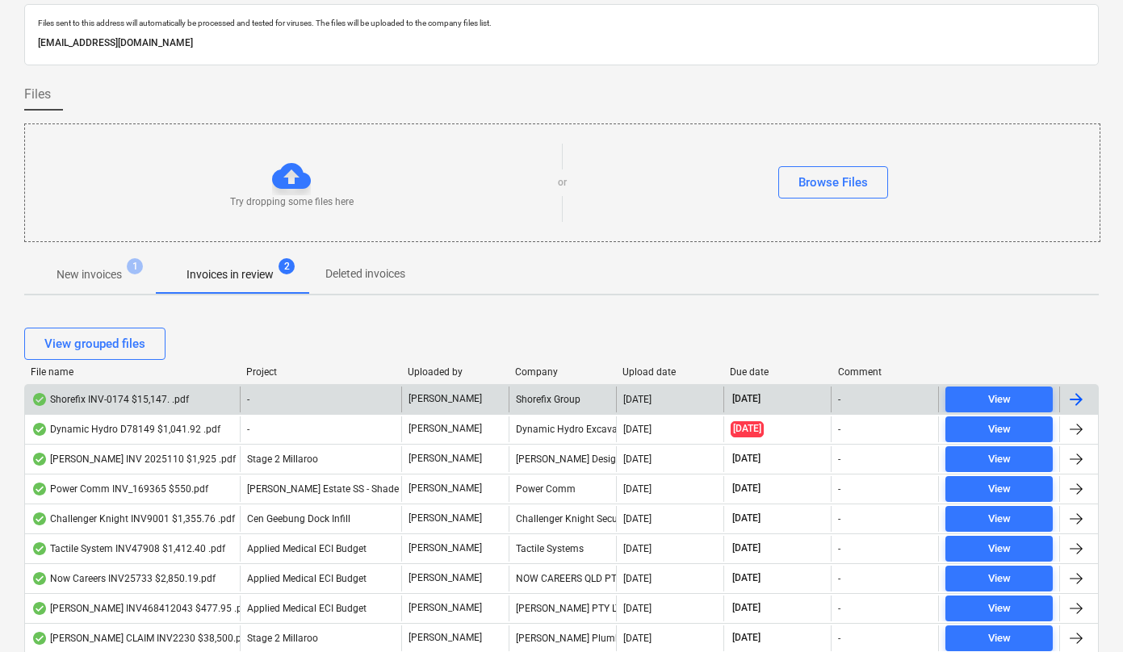
click at [158, 399] on div "Shorefix INV-0174 $15,147. .pdf" at bounding box center [109, 399] width 157 height 13
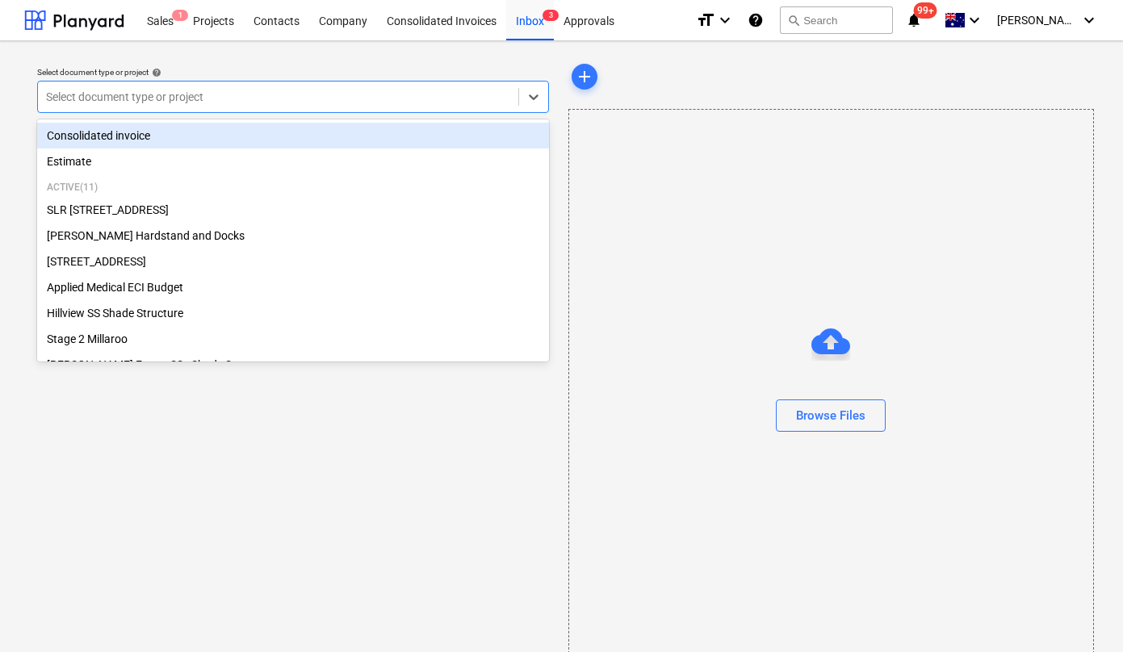
type input "j"
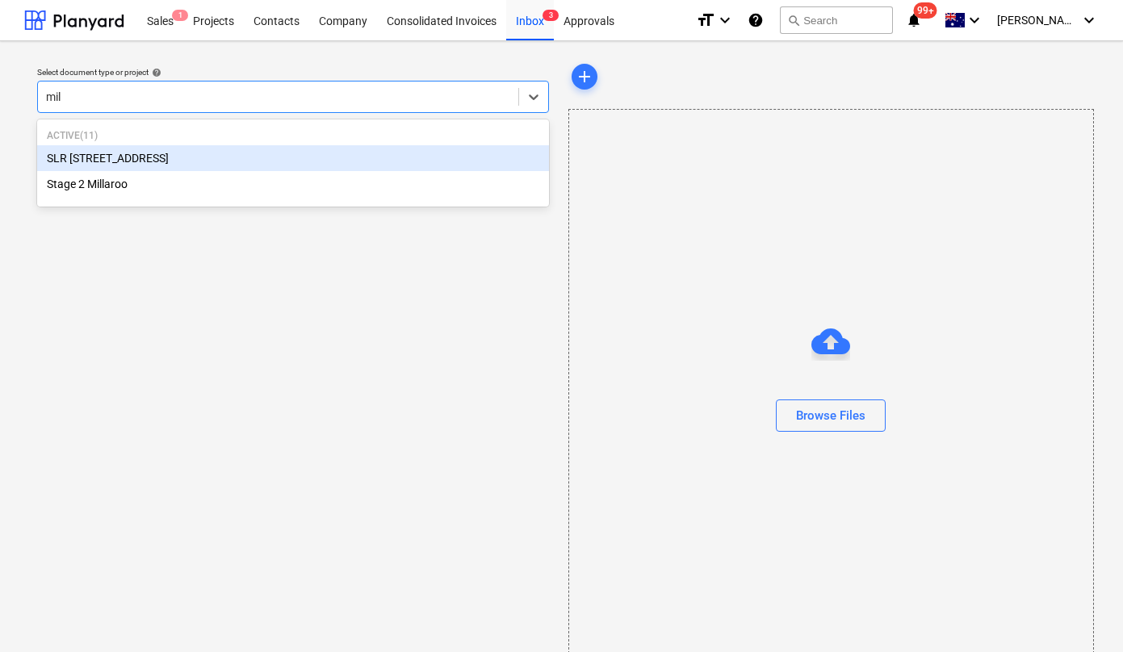
type input "mill"
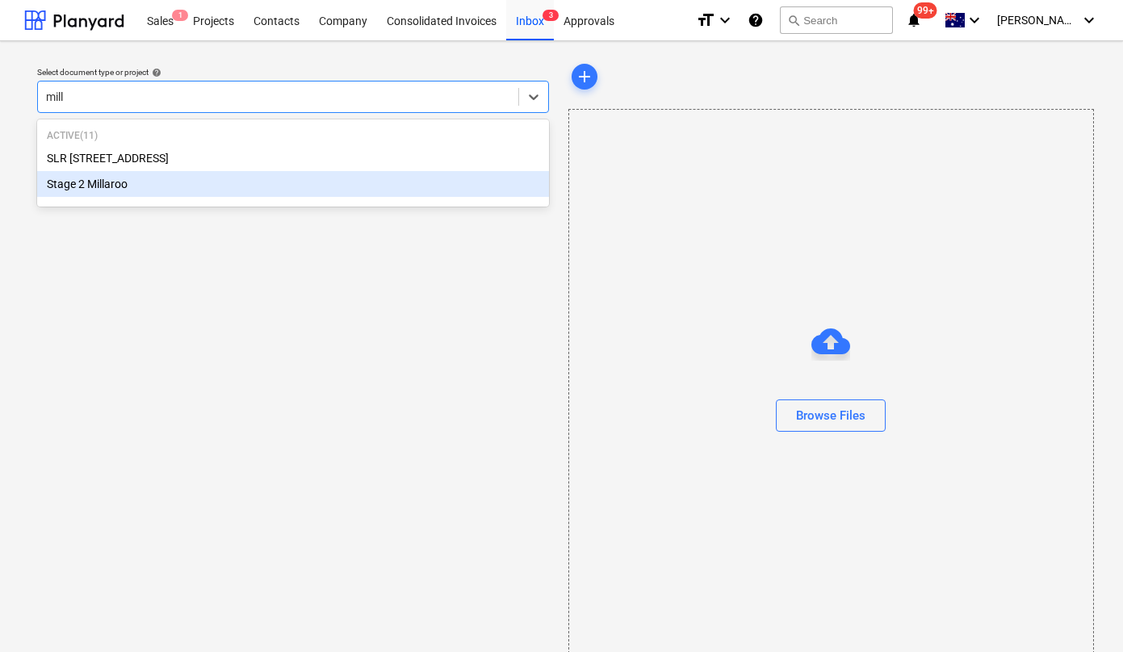
click at [116, 194] on div "Stage 2 Millaroo" at bounding box center [293, 184] width 512 height 26
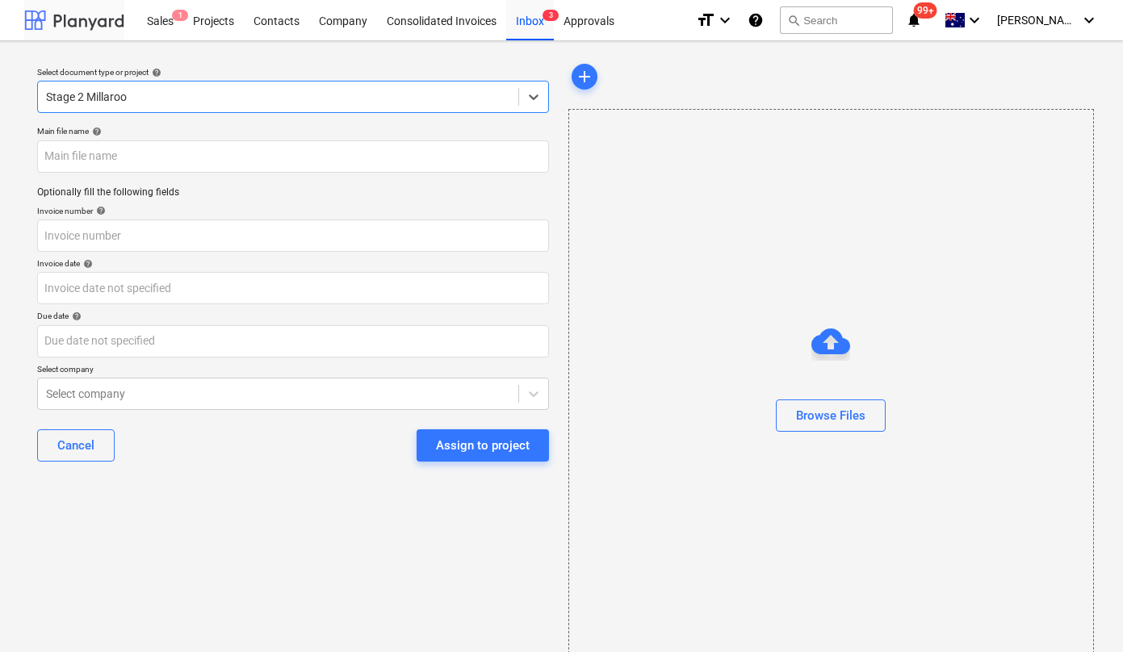
click at [79, 23] on div at bounding box center [74, 20] width 100 height 40
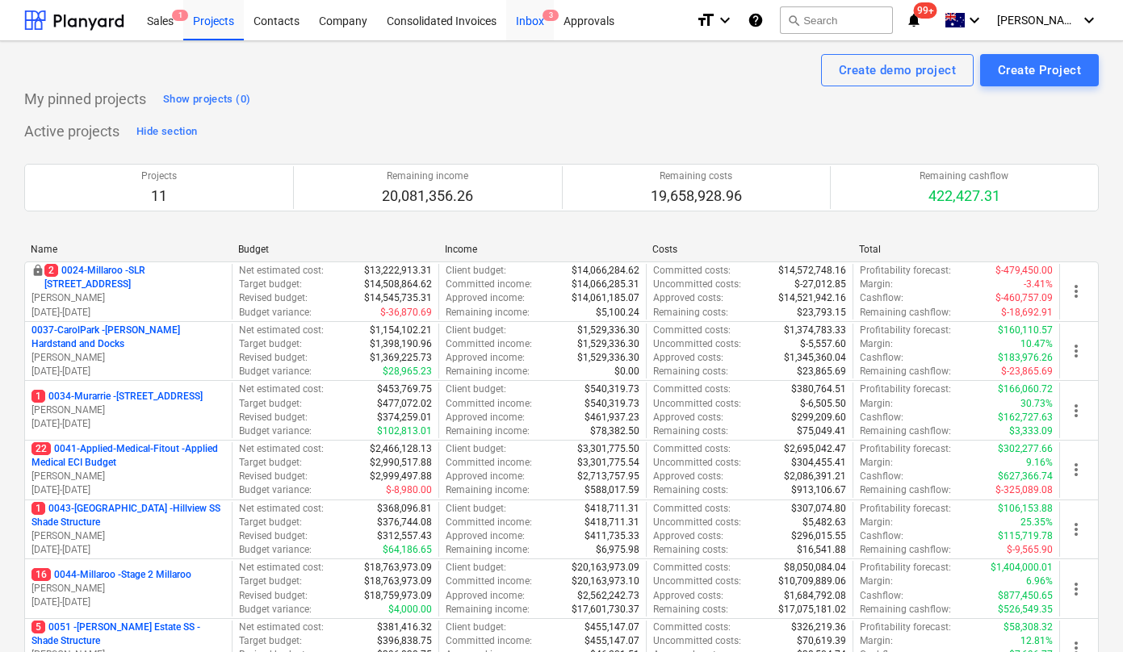
click at [542, 15] on span "3" at bounding box center [550, 15] width 16 height 11
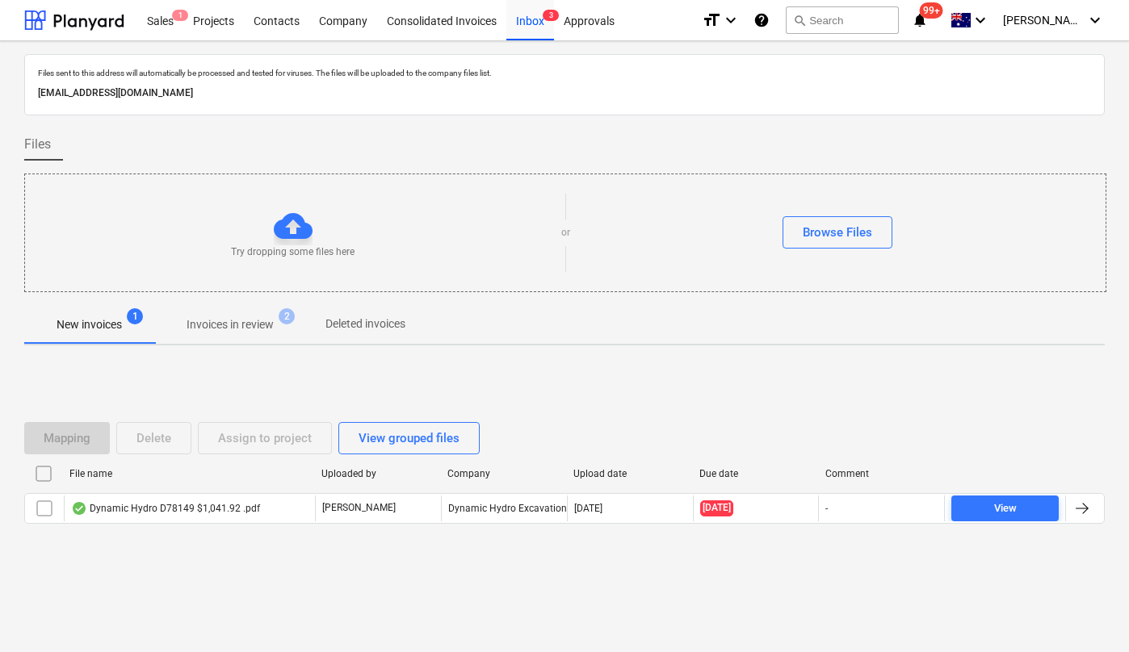
click at [250, 316] on p "Invoices in review" at bounding box center [229, 324] width 87 height 17
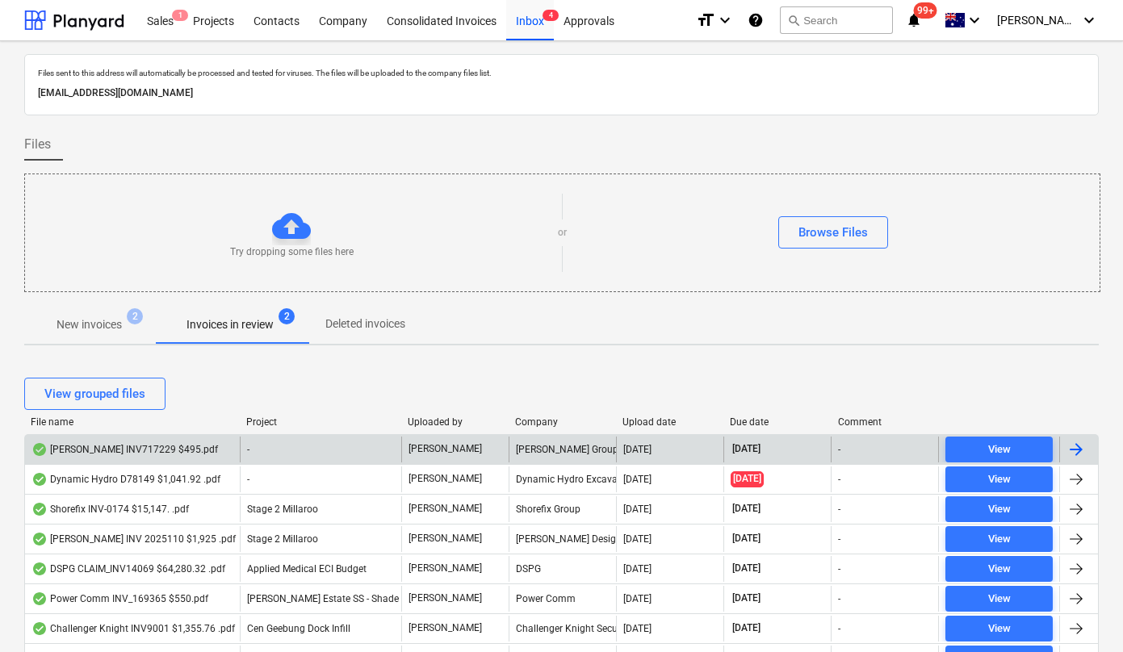
click at [128, 447] on div "alex Fraser INV717229 $495.pdf" at bounding box center [124, 449] width 186 height 13
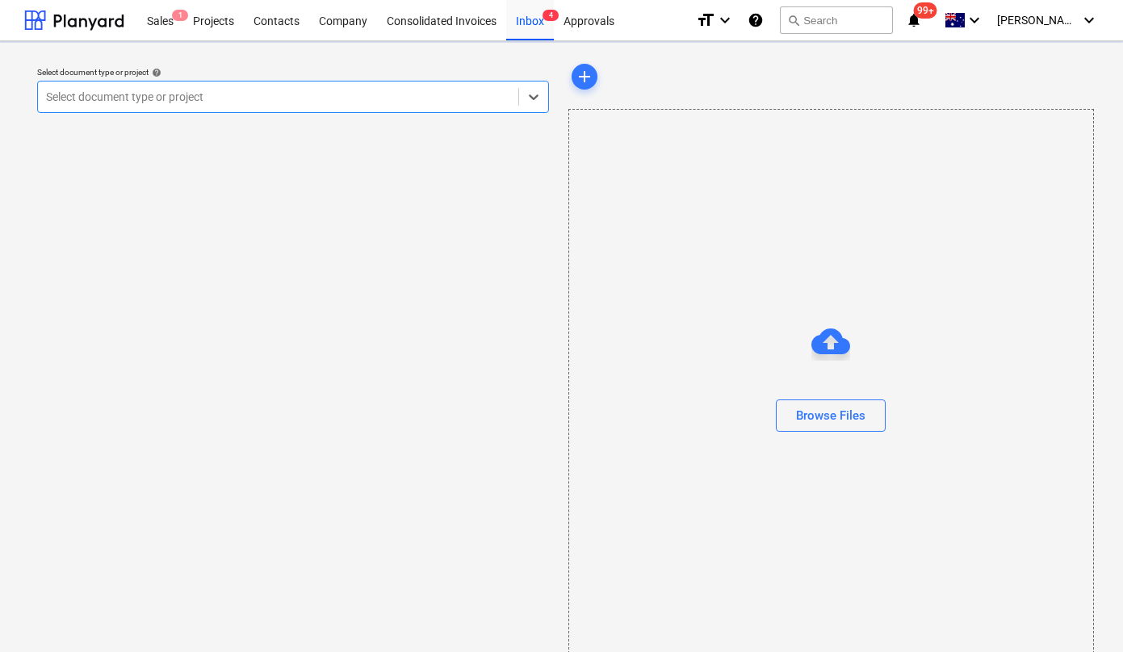
click at [203, 104] on div at bounding box center [278, 97] width 464 height 16
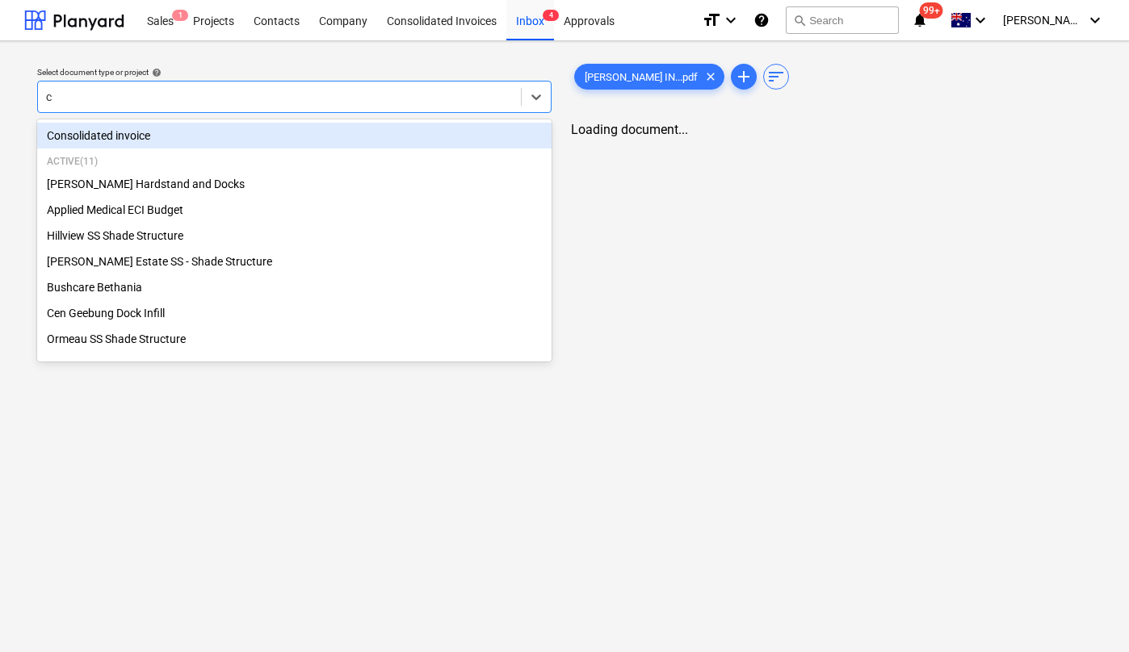
type input "ce"
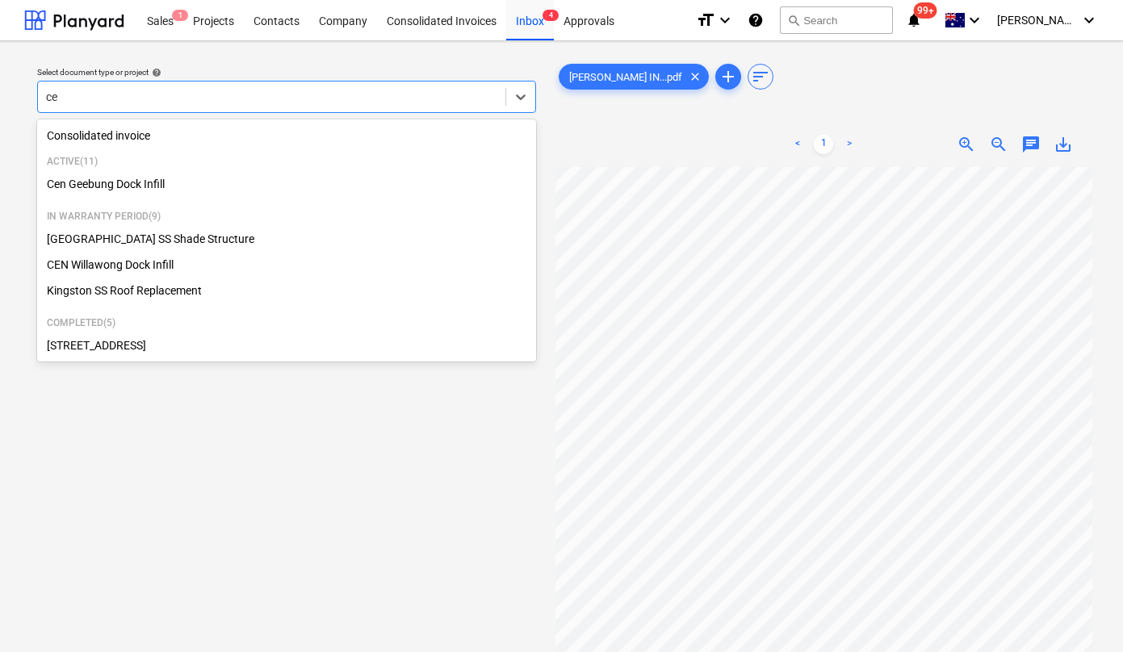
click at [149, 184] on div "Cen Geebung Dock Infill" at bounding box center [286, 184] width 499 height 26
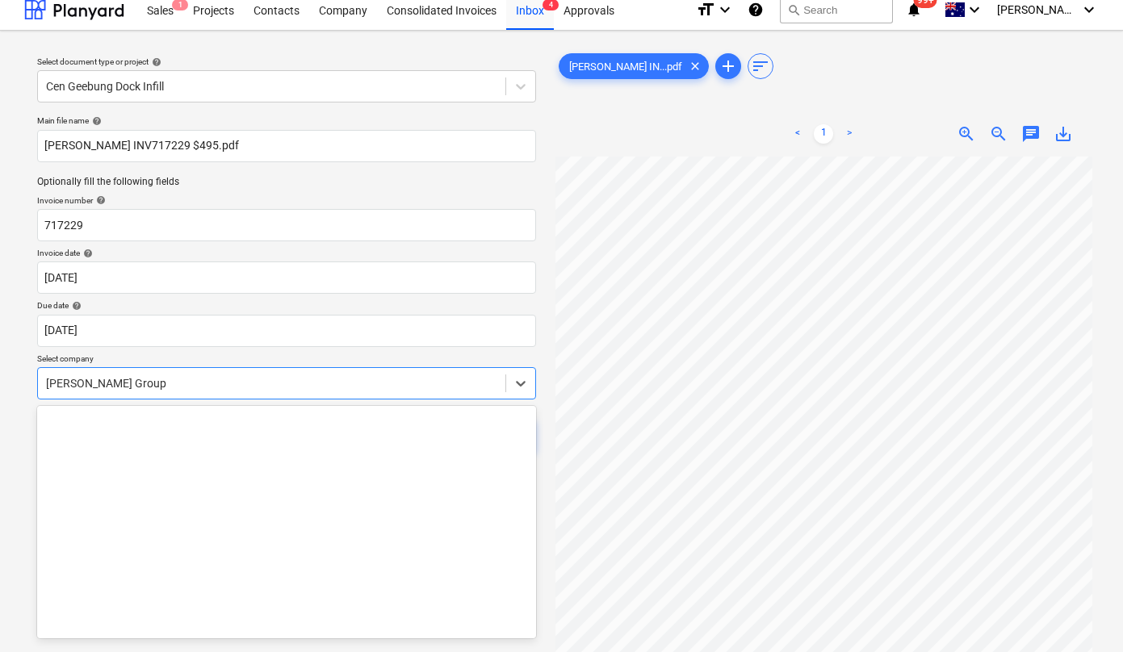
click at [179, 384] on div "[PERSON_NAME] Group" at bounding box center [271, 383] width 467 height 23
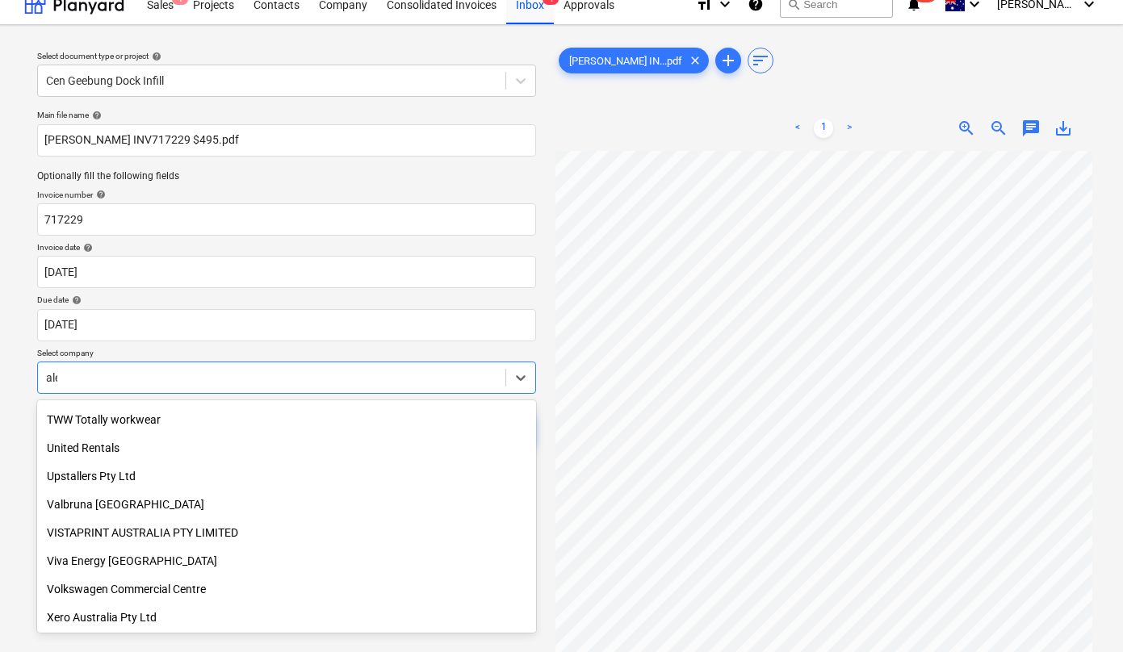
scroll to position [336, 0]
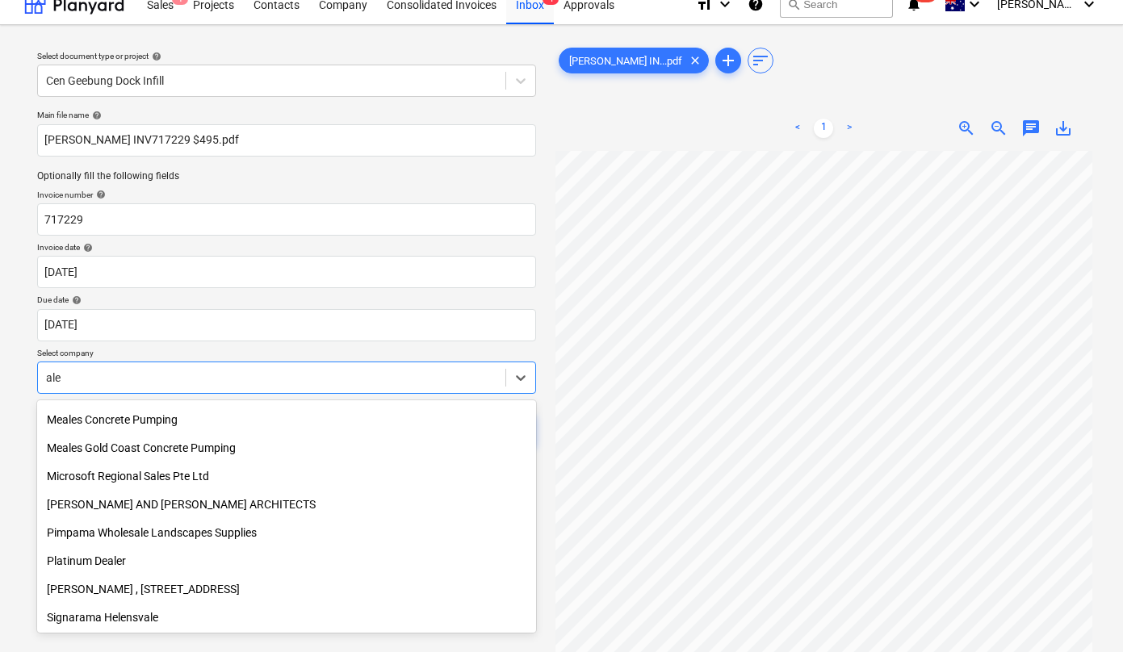
type input "alex"
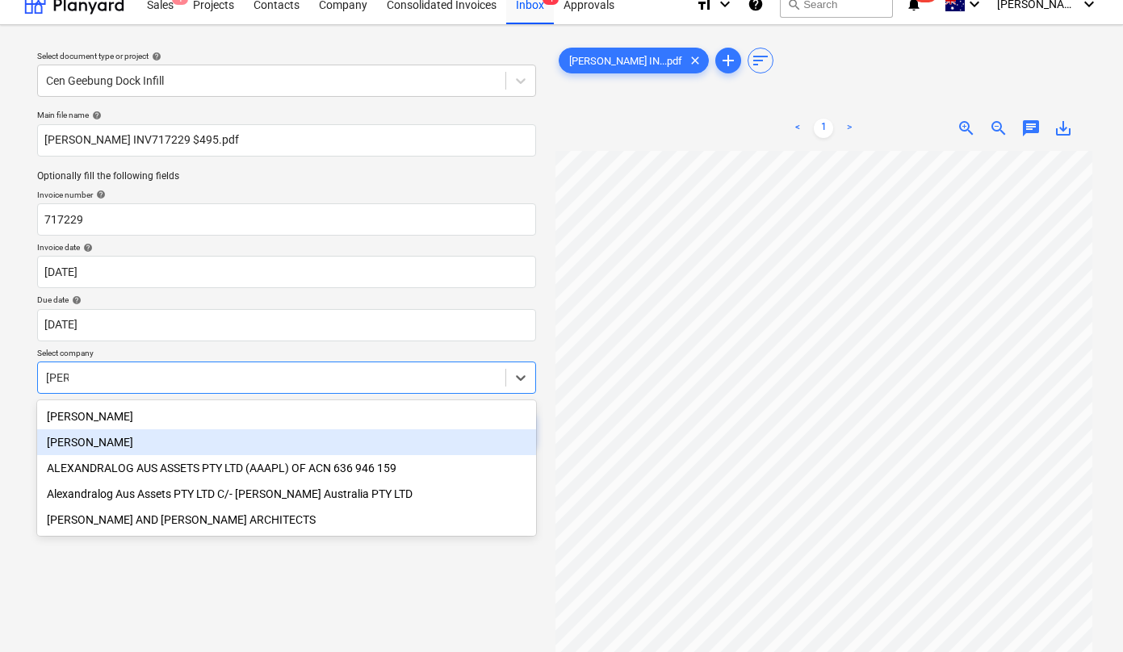
click at [106, 441] on div "Alex Fraser" at bounding box center [286, 442] width 499 height 26
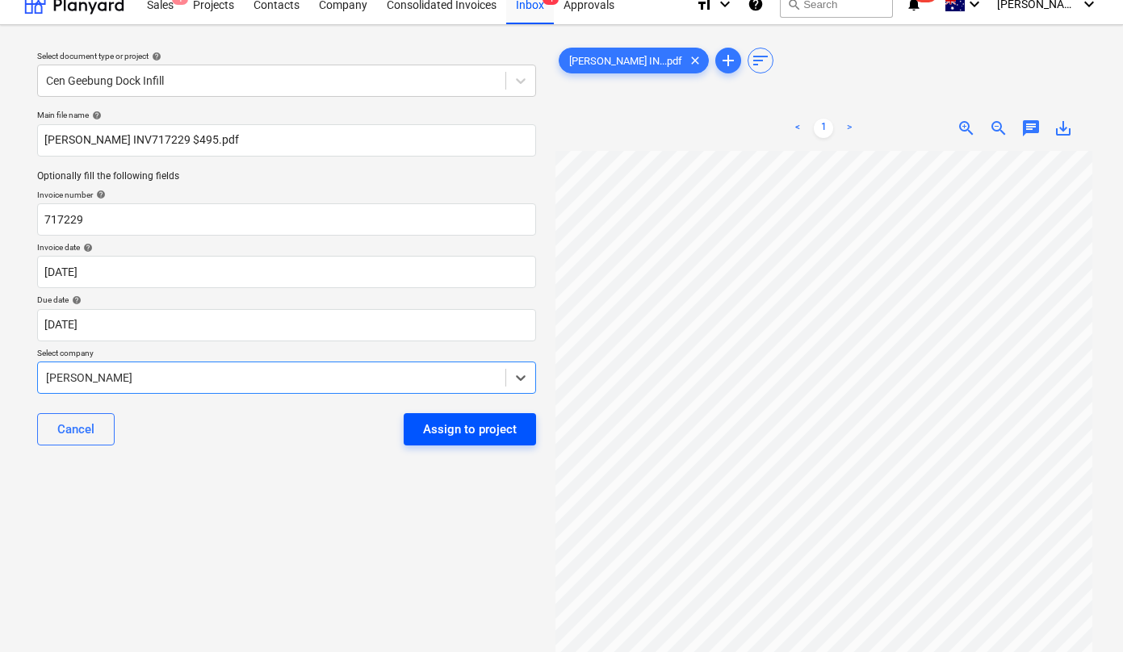
click at [473, 427] on div "Assign to project" at bounding box center [470, 429] width 94 height 21
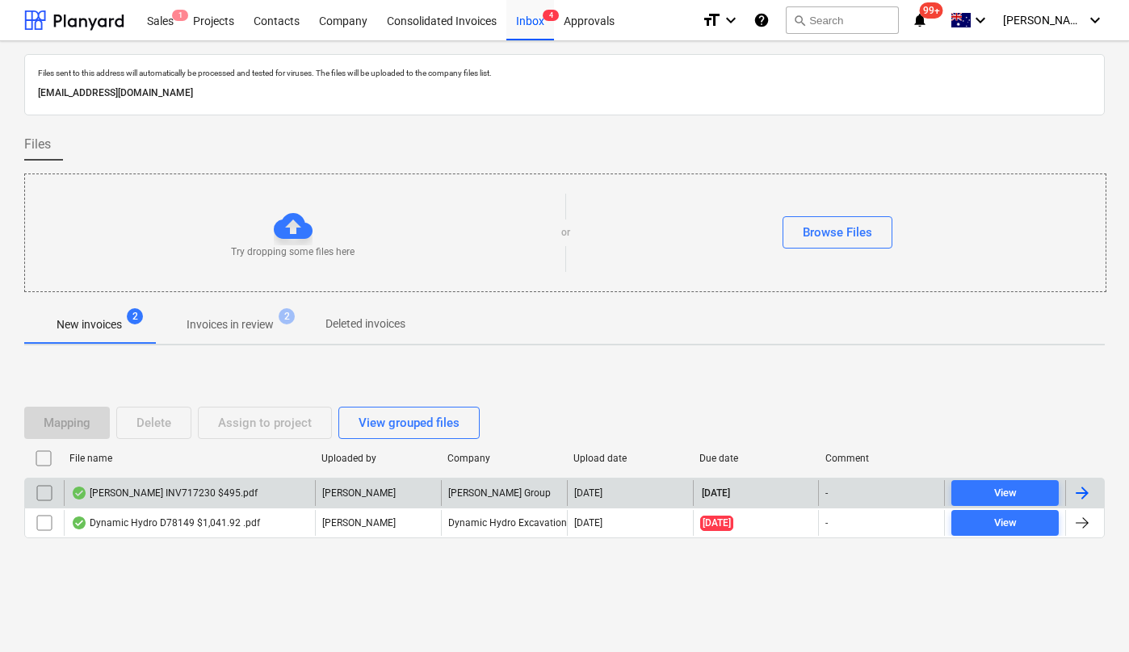
click at [171, 492] on div "Alex Fraser INV717230 $495.pdf" at bounding box center [164, 493] width 186 height 13
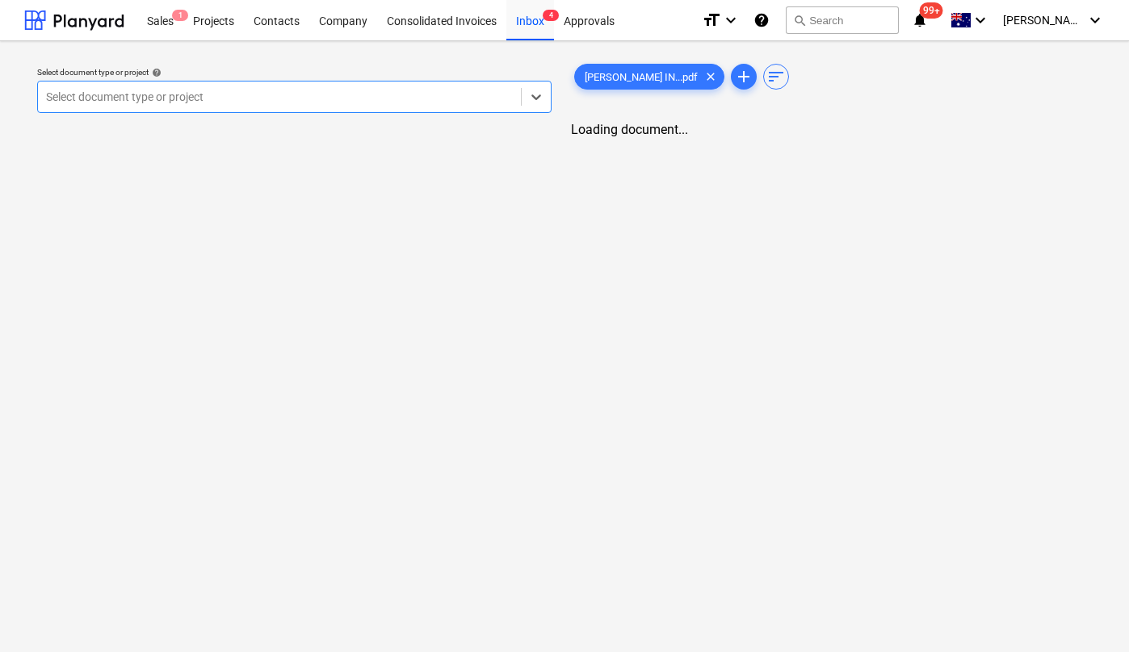
click at [284, 94] on div at bounding box center [279, 97] width 467 height 16
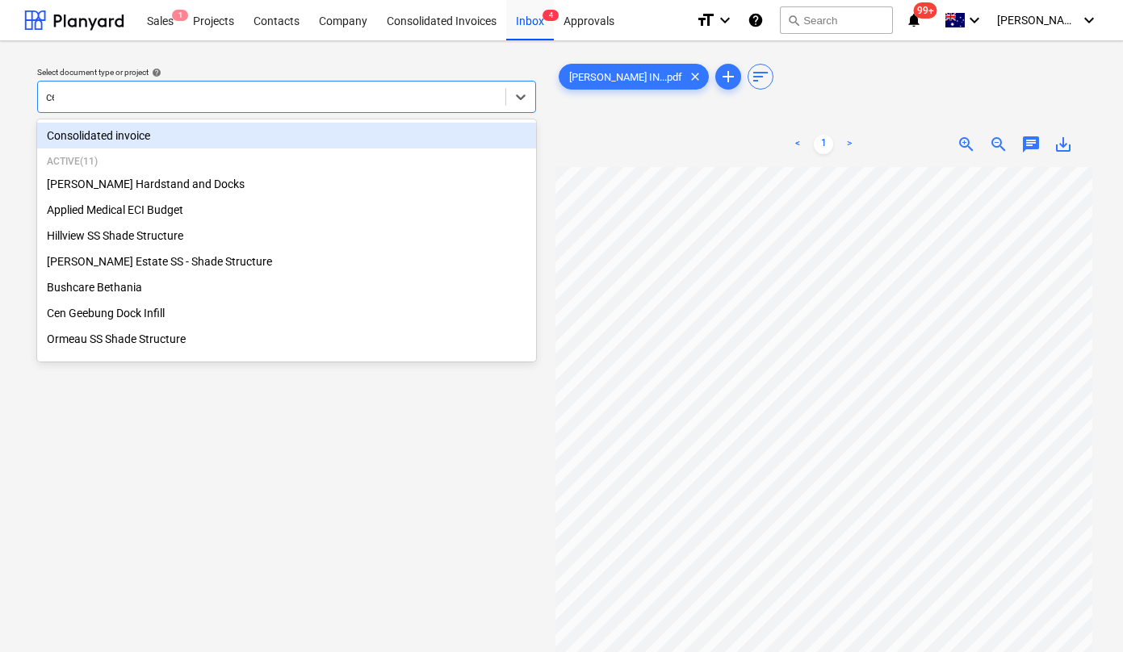
type input "cen"
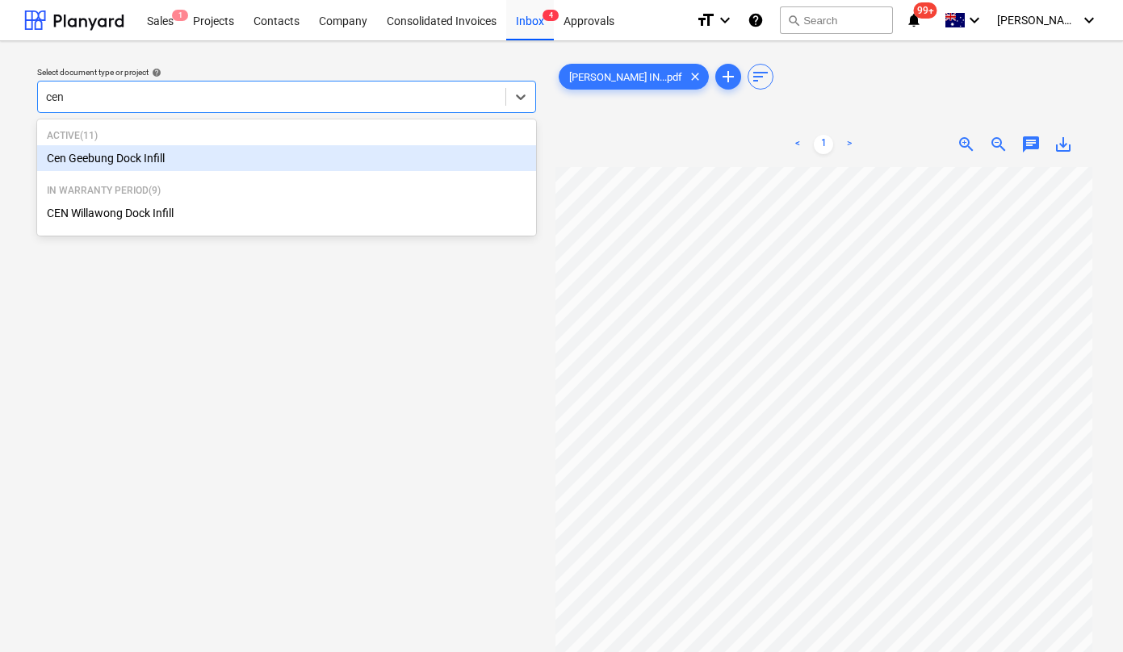
click at [147, 158] on div "Cen Geebung Dock Infill" at bounding box center [286, 158] width 499 height 26
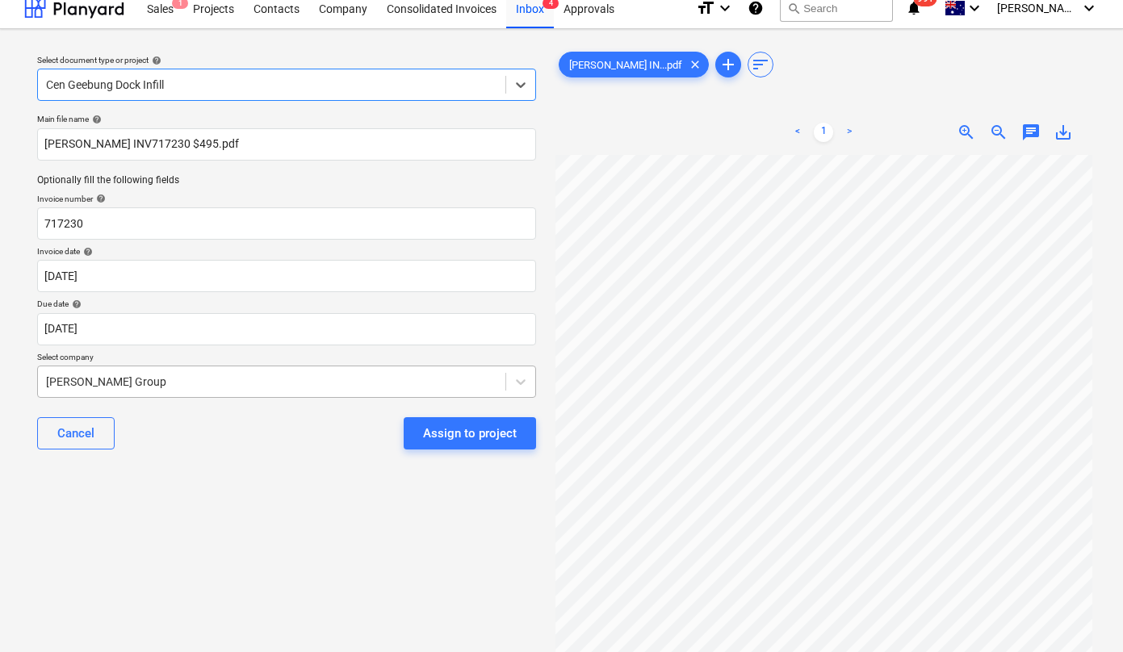
click at [196, 388] on div at bounding box center [271, 382] width 451 height 16
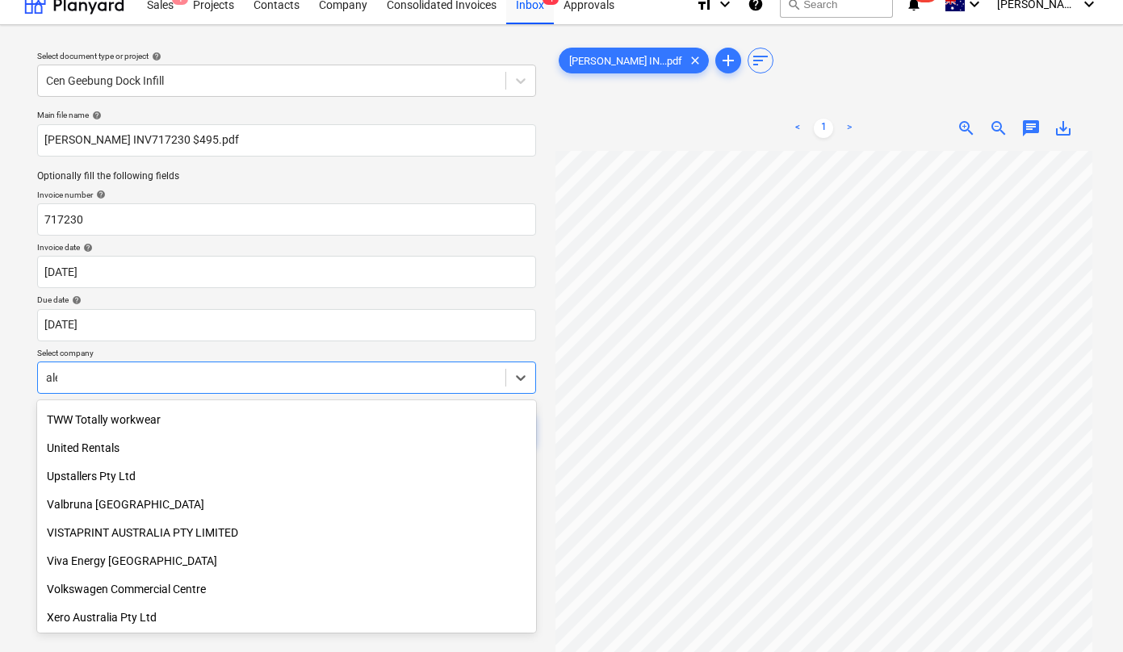
scroll to position [336, 0]
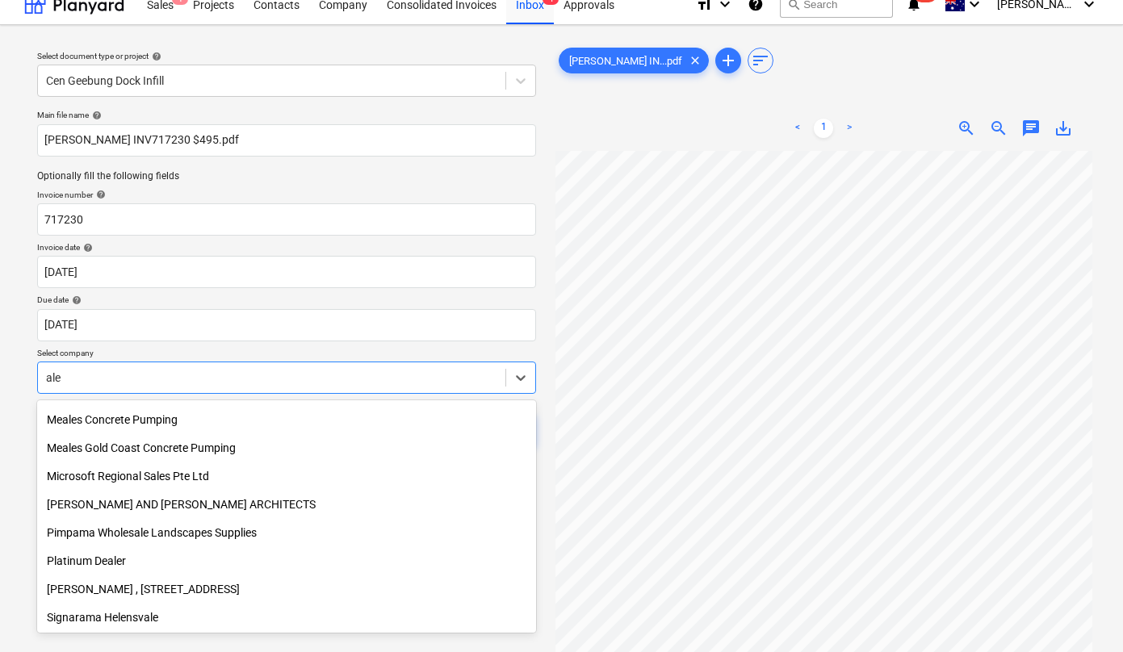
type input "alex"
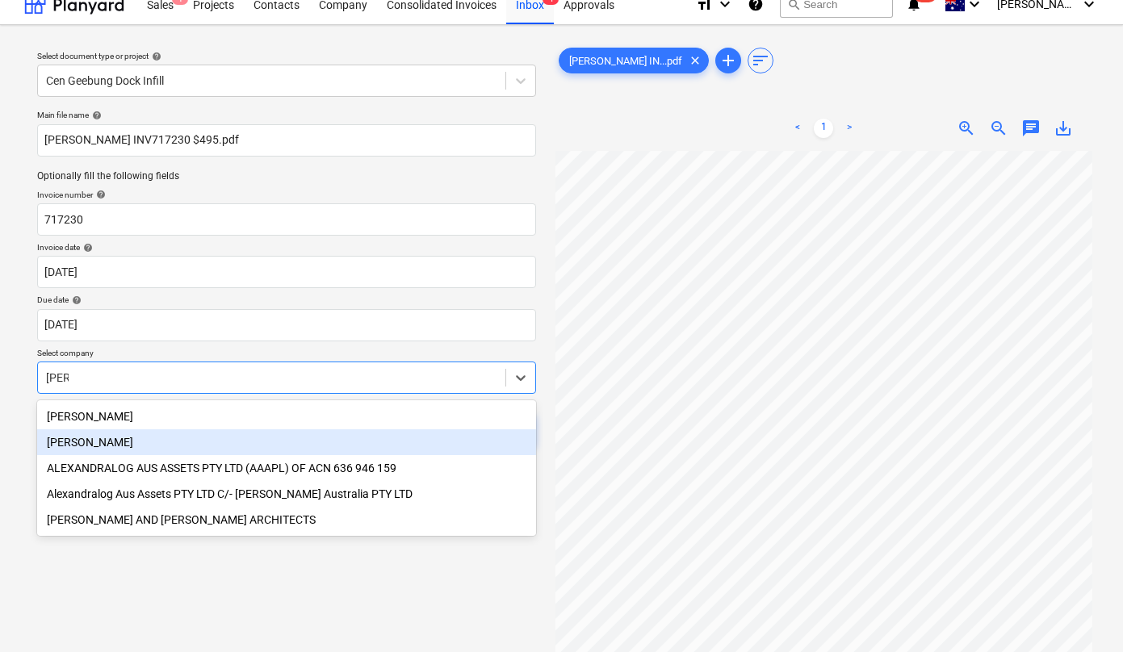
click at [160, 441] on div "Alex Fraser" at bounding box center [286, 442] width 499 height 26
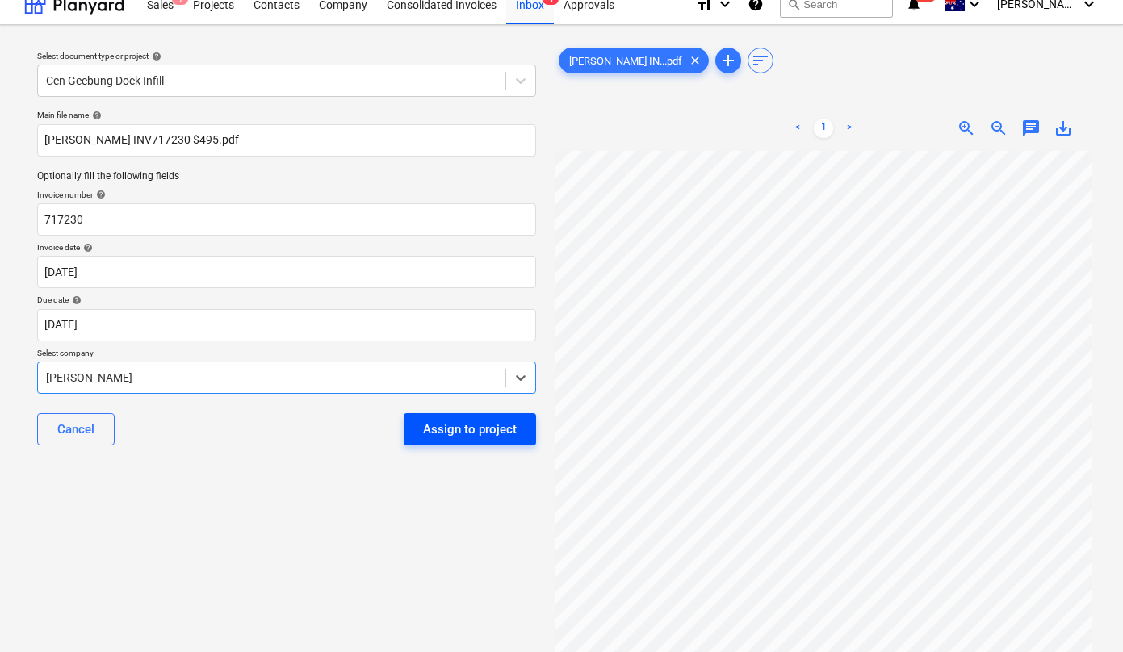
click at [438, 437] on div "Assign to project" at bounding box center [470, 429] width 94 height 21
